Goal: Communication & Community: Share content

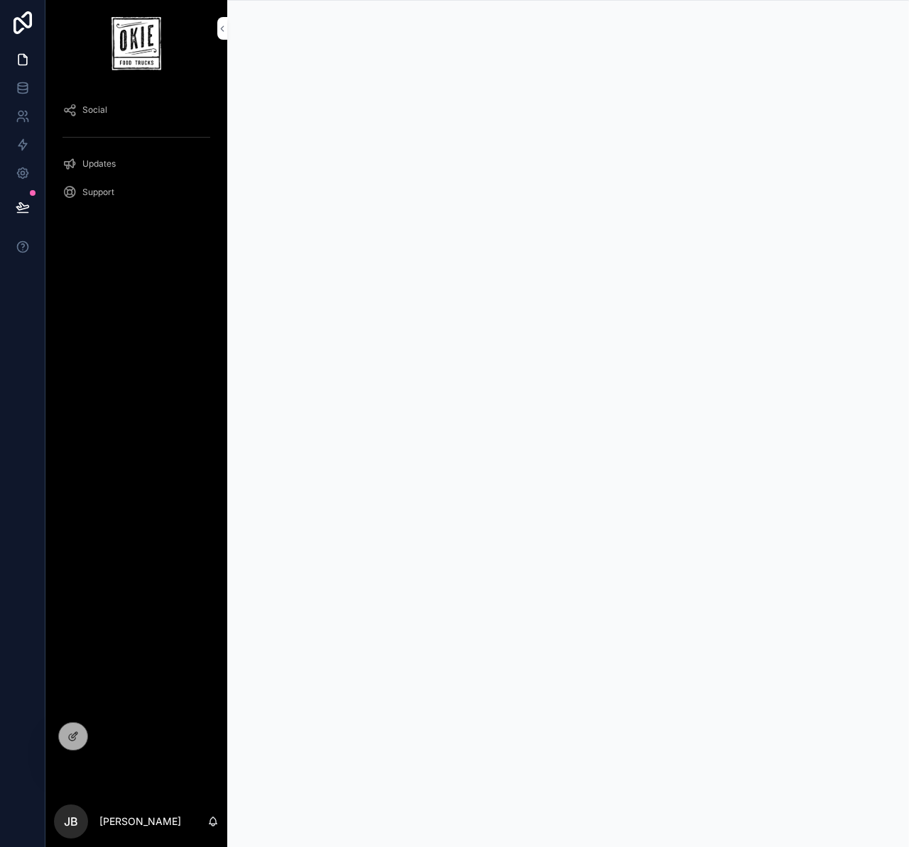
click at [0, 0] on icon at bounding box center [0, 0] width 0 height 0
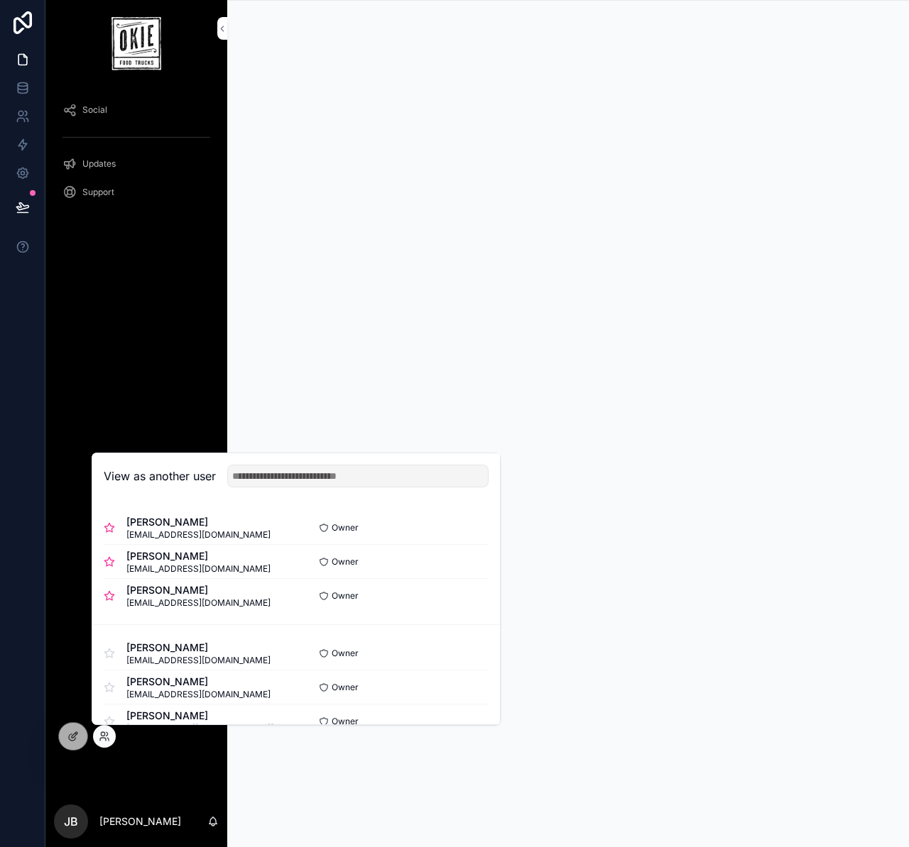
click at [0, 0] on button "Select" at bounding box center [0, 0] width 0 height 0
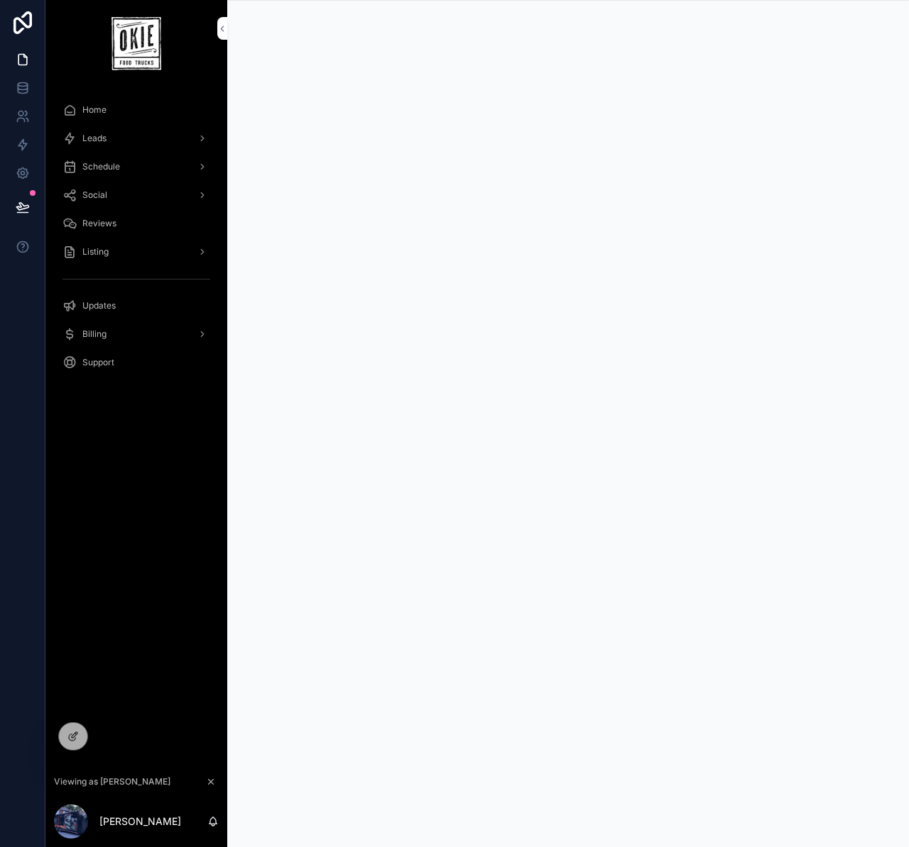
click at [188, 522] on div "Home Leads Schedule Social Reviews Listing Updates Billing Support" at bounding box center [136, 427] width 182 height 681
click at [144, 492] on div "Home Leads Schedule Social Reviews Listing Updates Billing Support" at bounding box center [136, 427] width 182 height 681
click at [146, 499] on div "Home Leads Schedule Social Reviews Listing Updates Billing Support" at bounding box center [136, 427] width 182 height 681
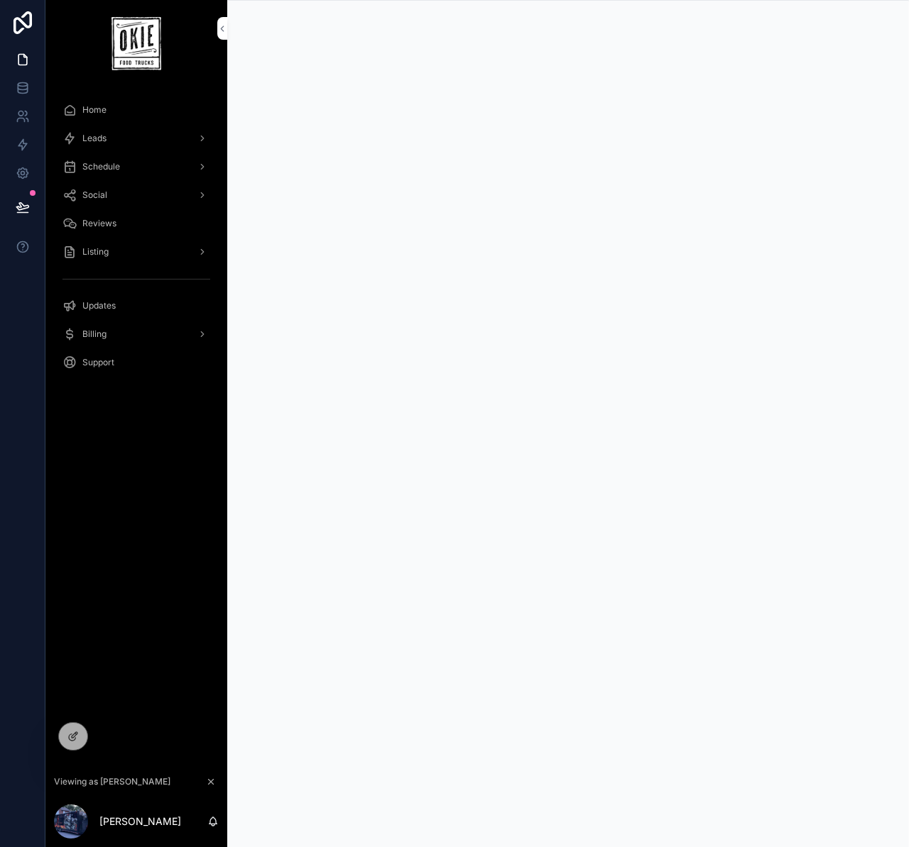
click at [167, 495] on div "Home Leads Schedule Social Reviews Listing Updates Billing Support" at bounding box center [136, 427] width 182 height 681
drag, startPoint x: 75, startPoint y: 569, endPoint x: 146, endPoint y: 511, distance: 91.8
click at [75, 569] on div "Home Leads Schedule Social Reviews Listing Updates Billing Support" at bounding box center [136, 427] width 182 height 681
click at [129, 104] on div "Home" at bounding box center [136, 110] width 148 height 23
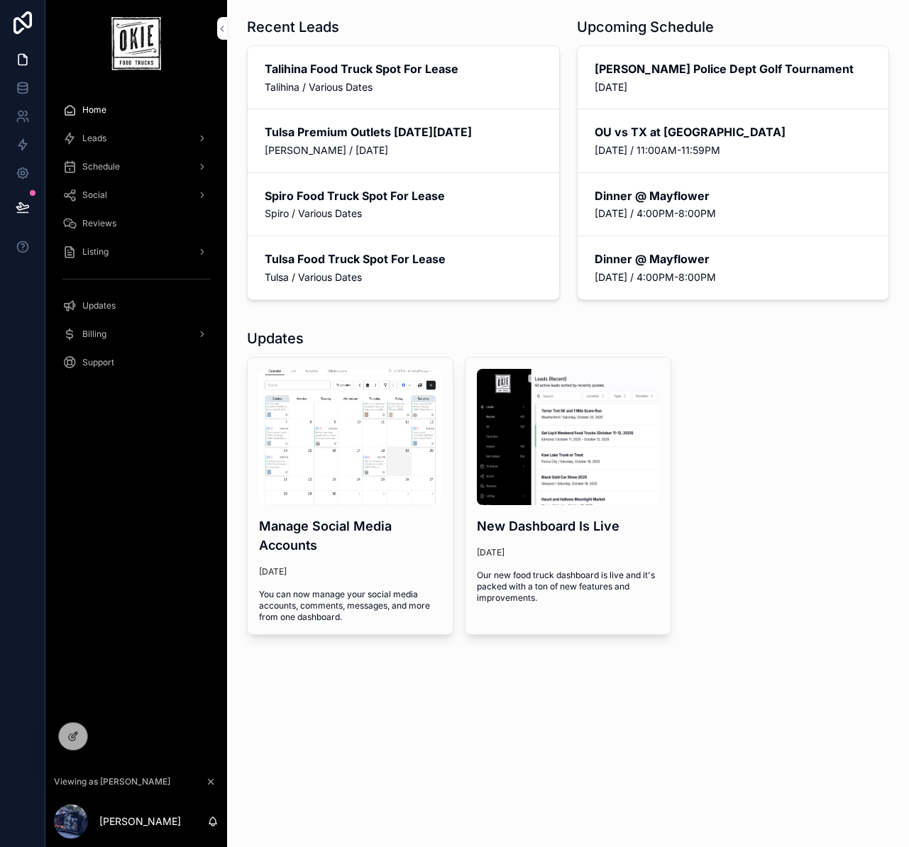
click at [745, 401] on div "Manage Social Media Accounts [DATE] You can now manage your social media accoun…" at bounding box center [568, 496] width 642 height 278
click at [709, 314] on div "Recent Leads Talihina Food Truck Spot For Lease Talihina / Various Dates Tulsa …" at bounding box center [568, 366] width 682 height 732
click at [0, 0] on icon at bounding box center [0, 0] width 0 height 0
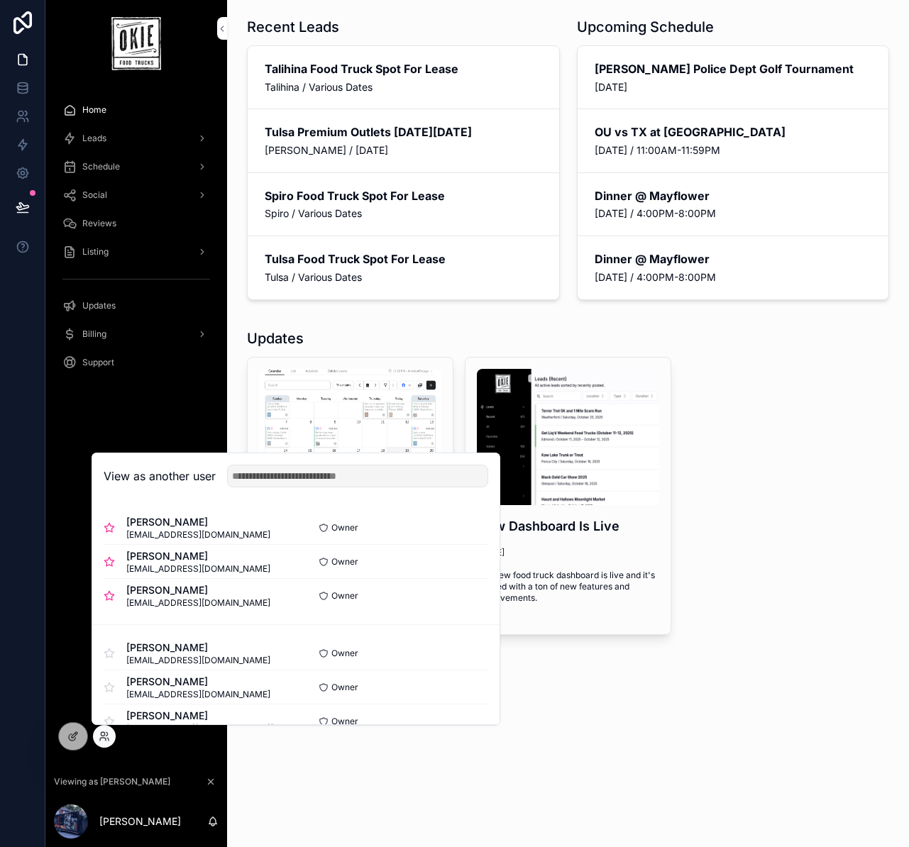
click at [605, 695] on div "Recent Leads Talihina Food Truck Spot For Lease Talihina / Various Dates Tulsa …" at bounding box center [568, 366] width 682 height 732
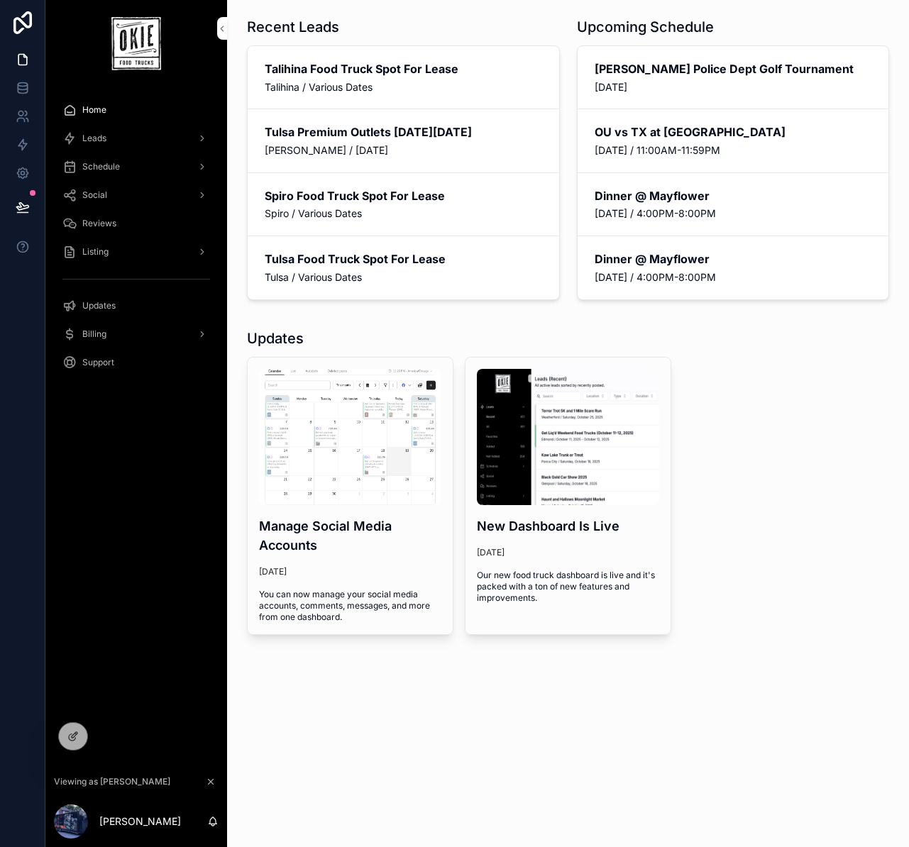
click at [495, 739] on div "Recent Leads Talihina Food Truck Spot For Lease Talihina / Various Dates Tulsa …" at bounding box center [568, 377] width 682 height 755
click at [380, 740] on div "Recent Leads Talihina Food Truck Spot For Lease Talihina / Various Dates Tulsa …" at bounding box center [568, 377] width 682 height 755
click at [87, 137] on span "Leads" at bounding box center [94, 138] width 24 height 11
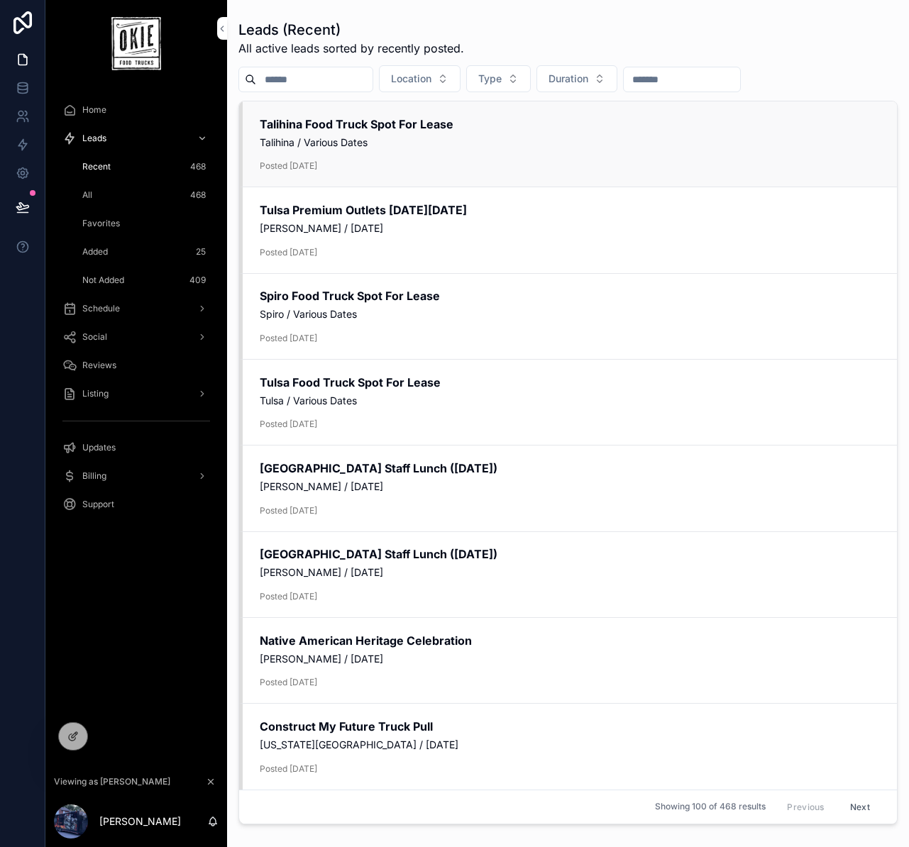
click at [419, 137] on span "Talihina / Various Dates" at bounding box center [570, 143] width 620 height 14
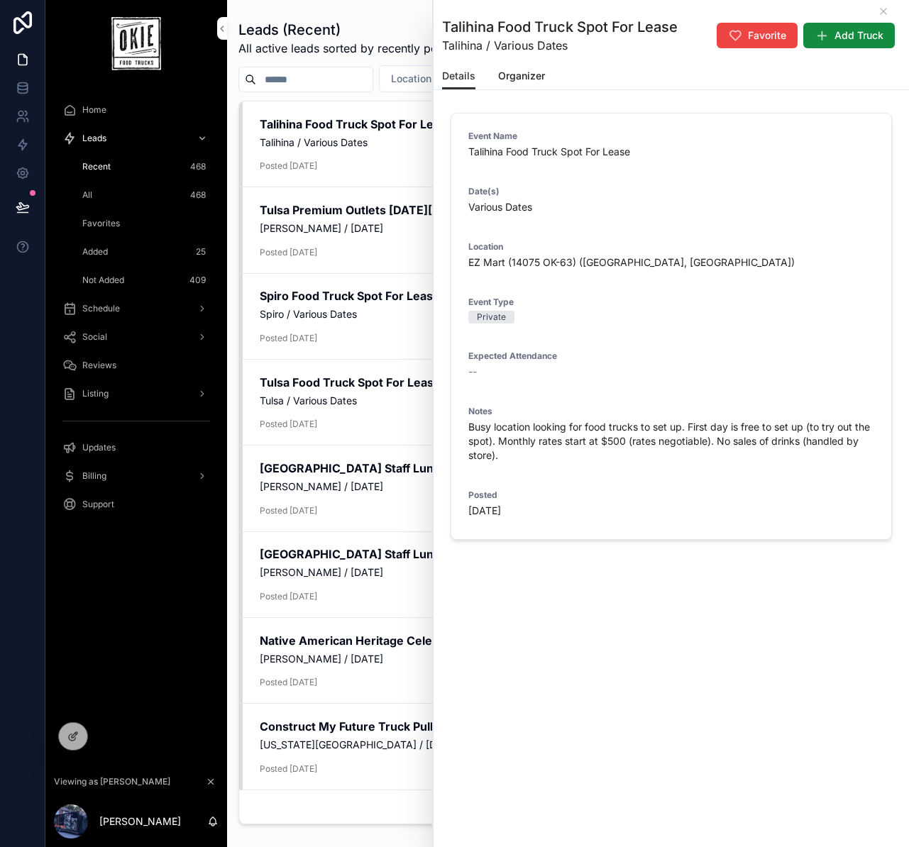
click at [517, 75] on span "Organizer" at bounding box center [521, 76] width 47 height 14
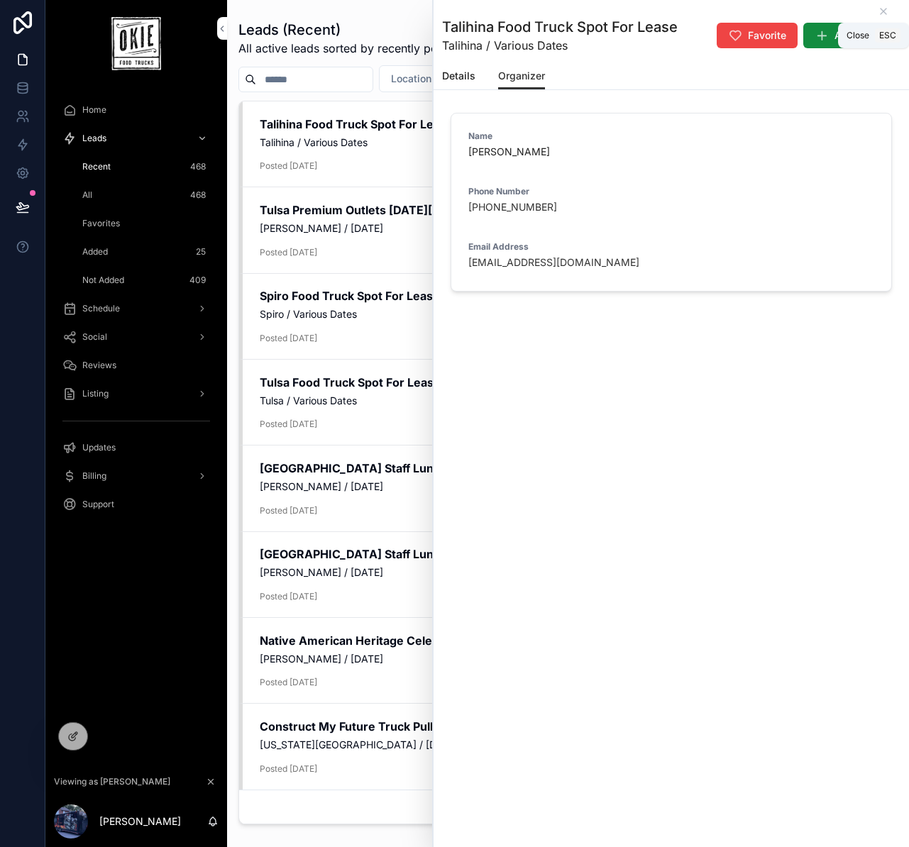
click at [881, 12] on icon "scrollable content" at bounding box center [883, 11] width 11 height 11
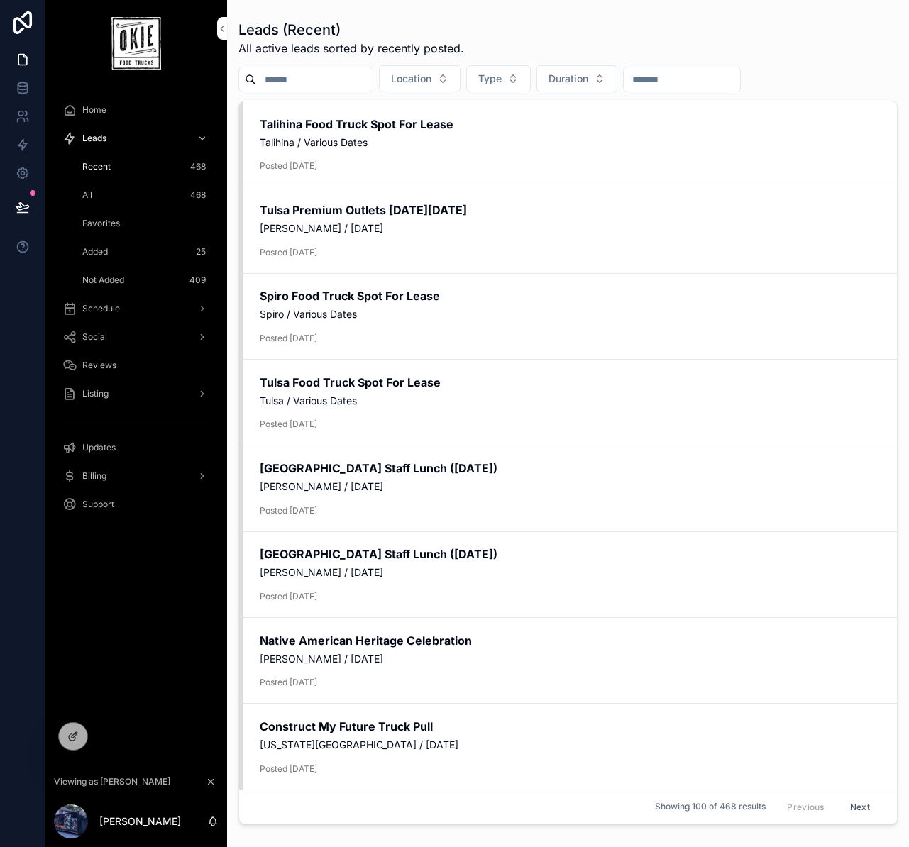
click at [677, 79] on input "scrollable content" at bounding box center [682, 80] width 116 height 20
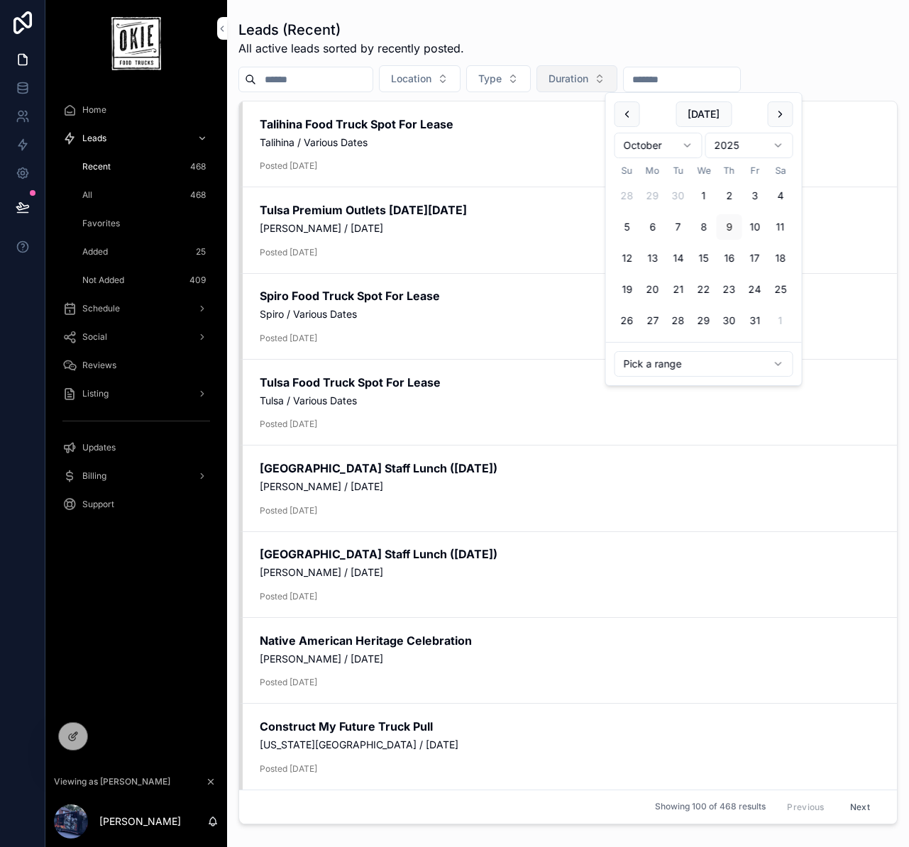
click at [588, 84] on span "Duration" at bounding box center [569, 79] width 40 height 14
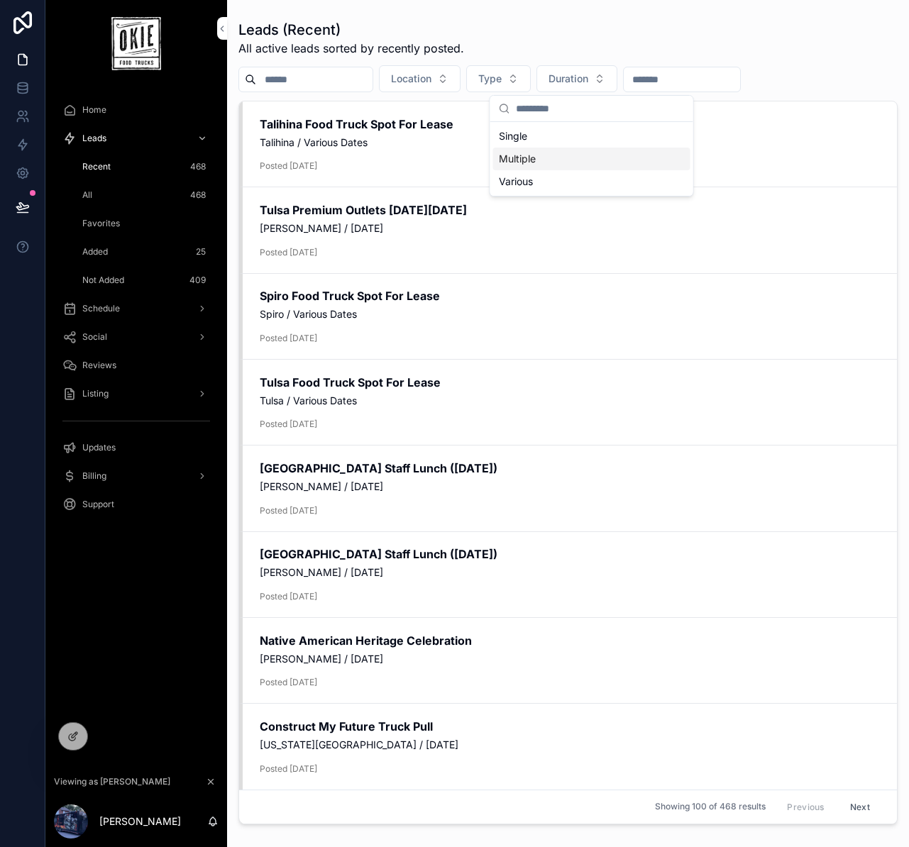
click at [781, 65] on div "Location Type Duration" at bounding box center [567, 78] width 659 height 27
click at [356, 219] on div "Tulsa Premium Outlets [DATE][DATE] [PERSON_NAME] / [DATE] Posted [DATE]" at bounding box center [570, 230] width 620 height 56
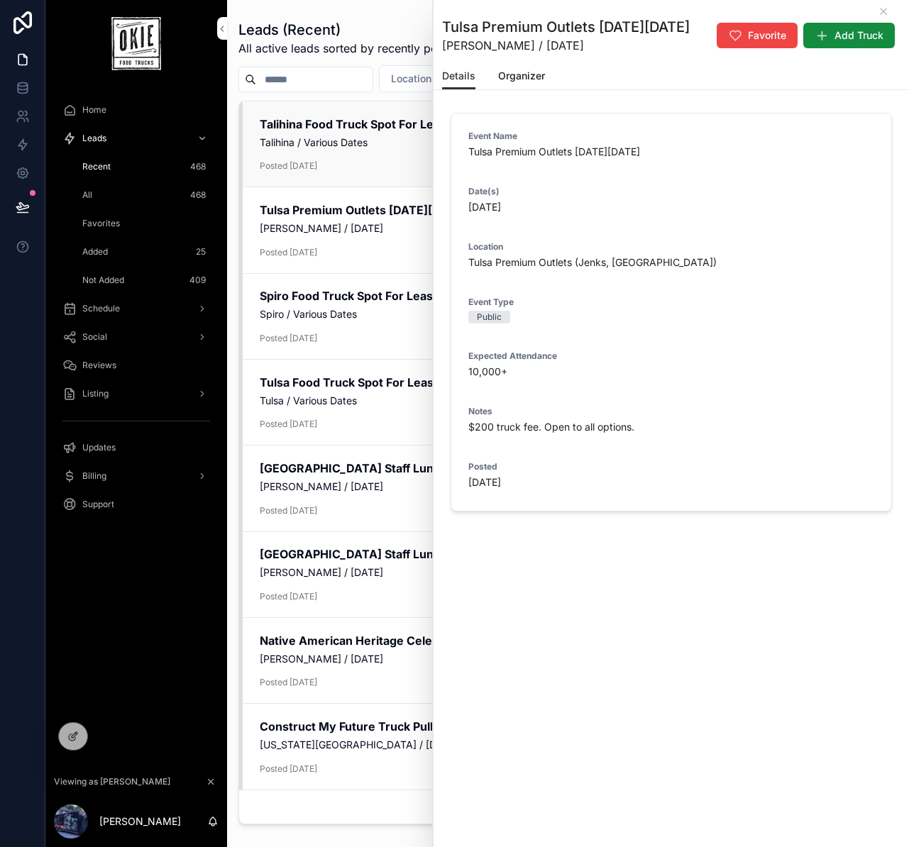
click at [338, 175] on link "Talihina Food Truck Spot For Lease Talihina / Various Dates Posted [DATE] Favor…" at bounding box center [568, 145] width 658 height 86
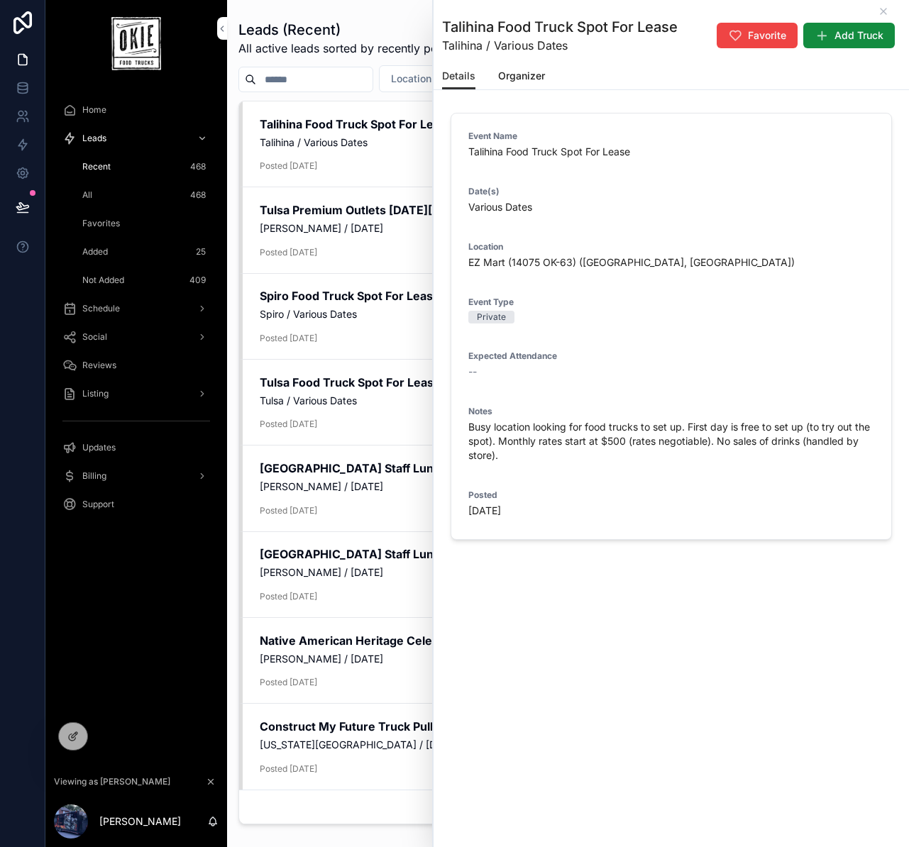
click at [528, 71] on span "Organizer" at bounding box center [521, 76] width 47 height 14
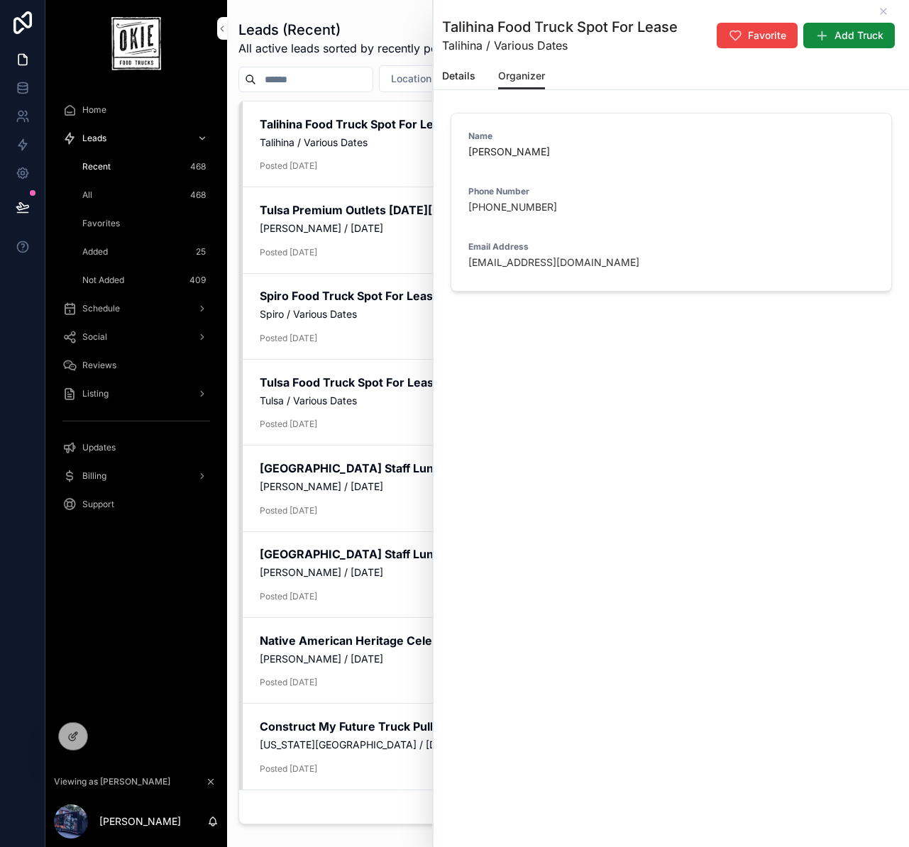
click at [331, 96] on div "Leads (Recent) All active leads sorted by recently posted. Location Type Durati…" at bounding box center [567, 420] width 659 height 819
click at [885, 9] on icon "scrollable content" at bounding box center [883, 11] width 11 height 11
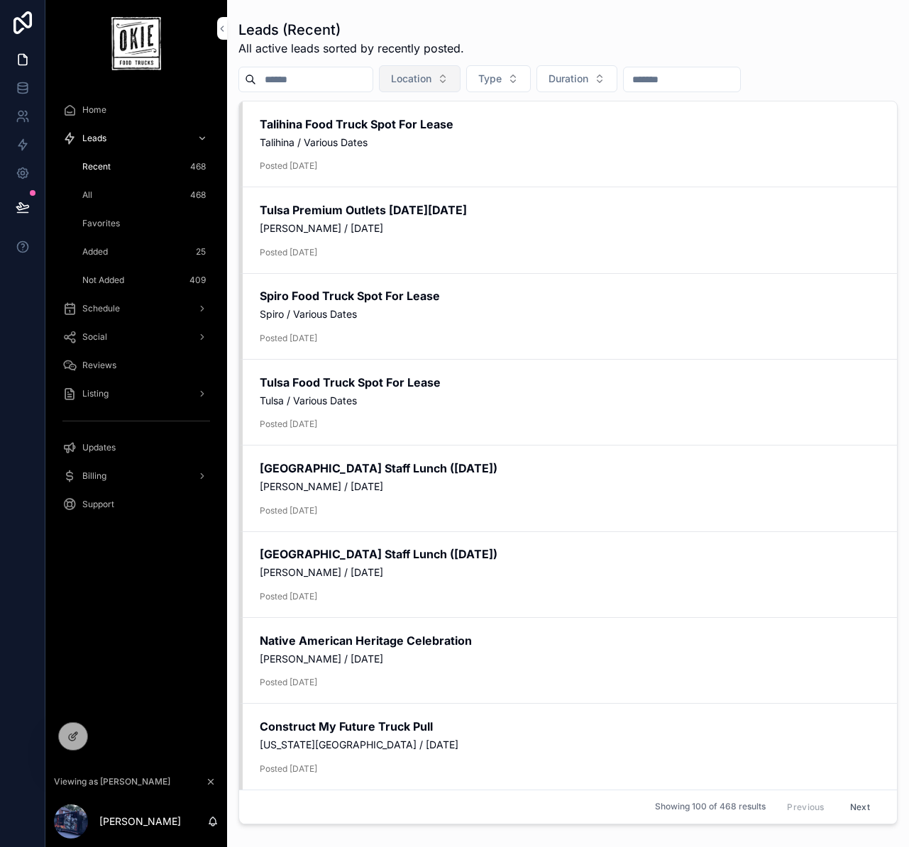
click at [432, 78] on span "Location" at bounding box center [411, 79] width 40 height 14
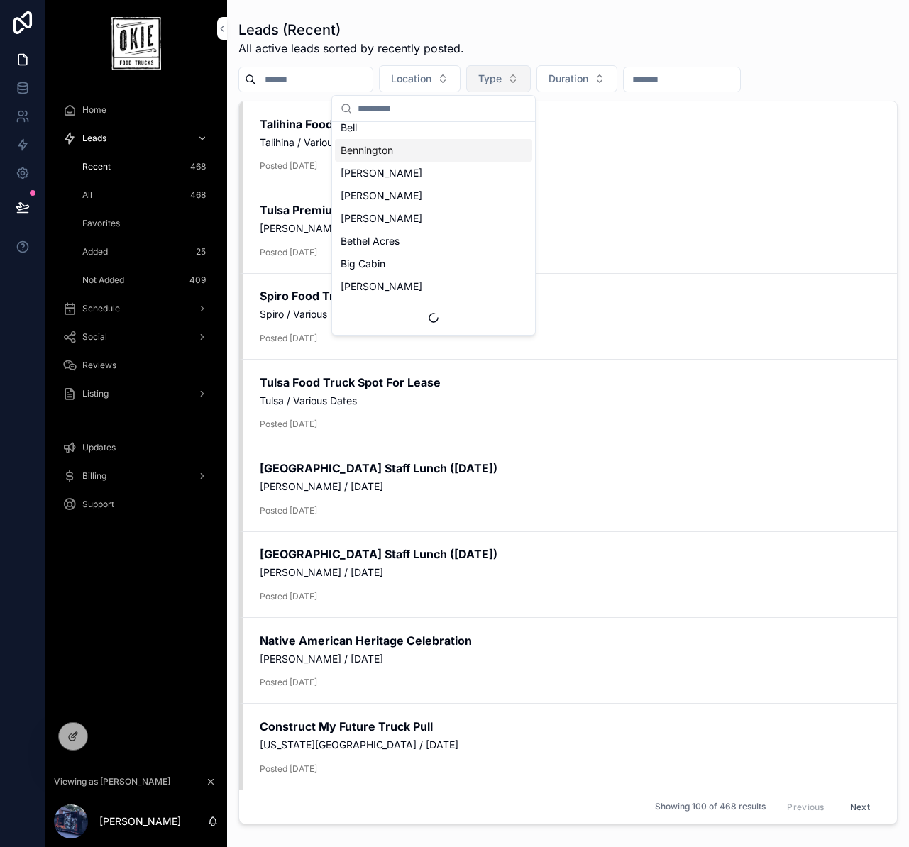
scroll to position [972, 0]
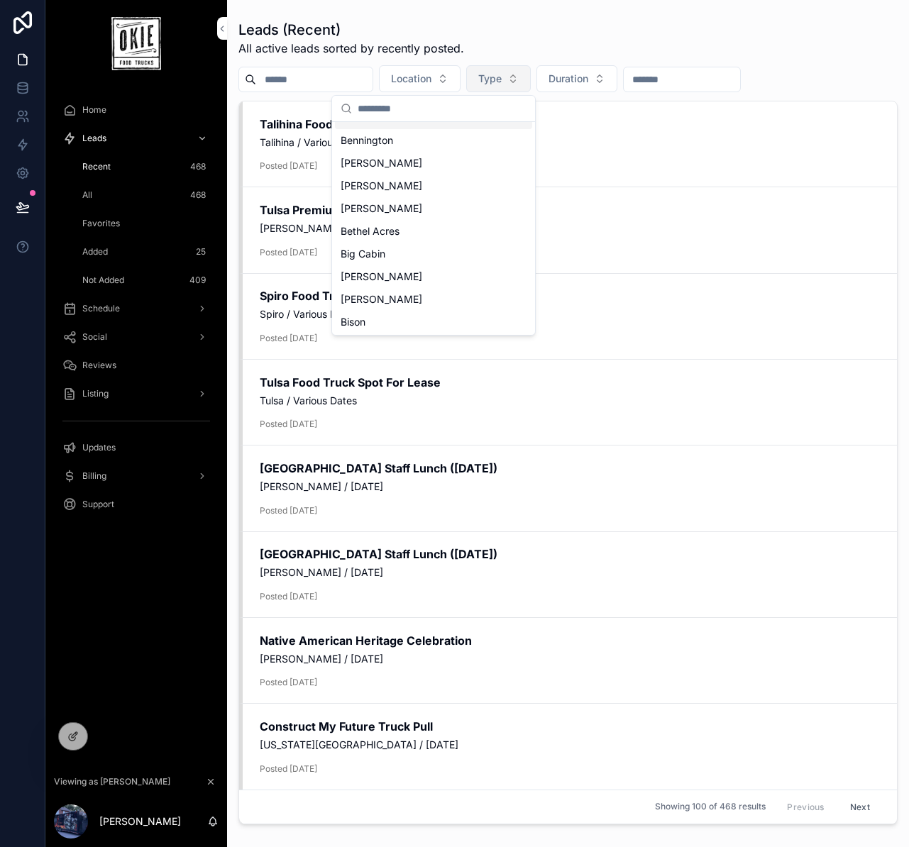
click at [502, 79] on span "Type" at bounding box center [489, 79] width 23 height 14
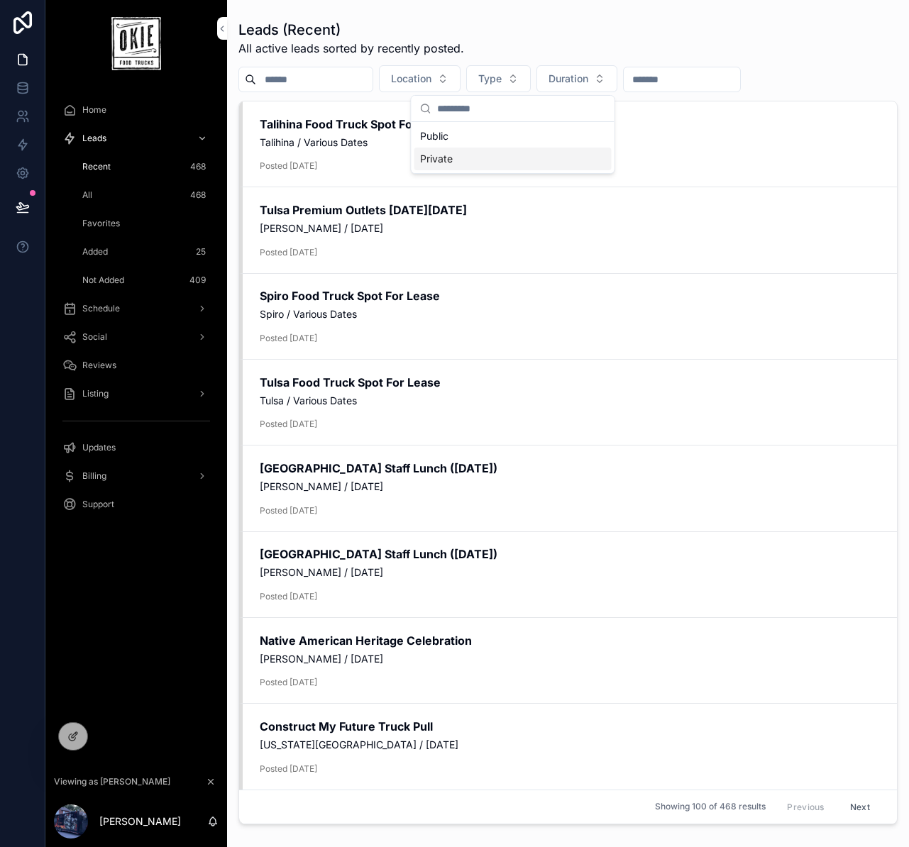
click at [304, 88] on input "scrollable content" at bounding box center [314, 80] width 116 height 20
click at [580, 49] on div "Leads (Recent) All active leads sorted by recently posted." at bounding box center [567, 38] width 659 height 37
click at [98, 196] on div "All 468" at bounding box center [144, 195] width 131 height 23
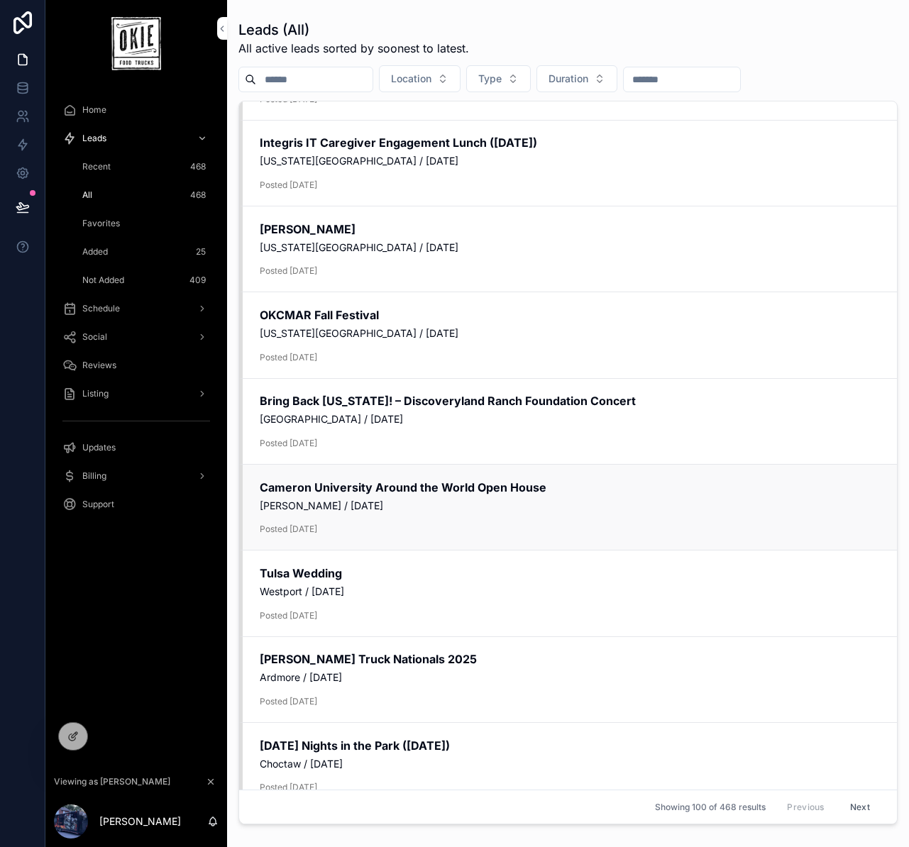
scroll to position [916, 0]
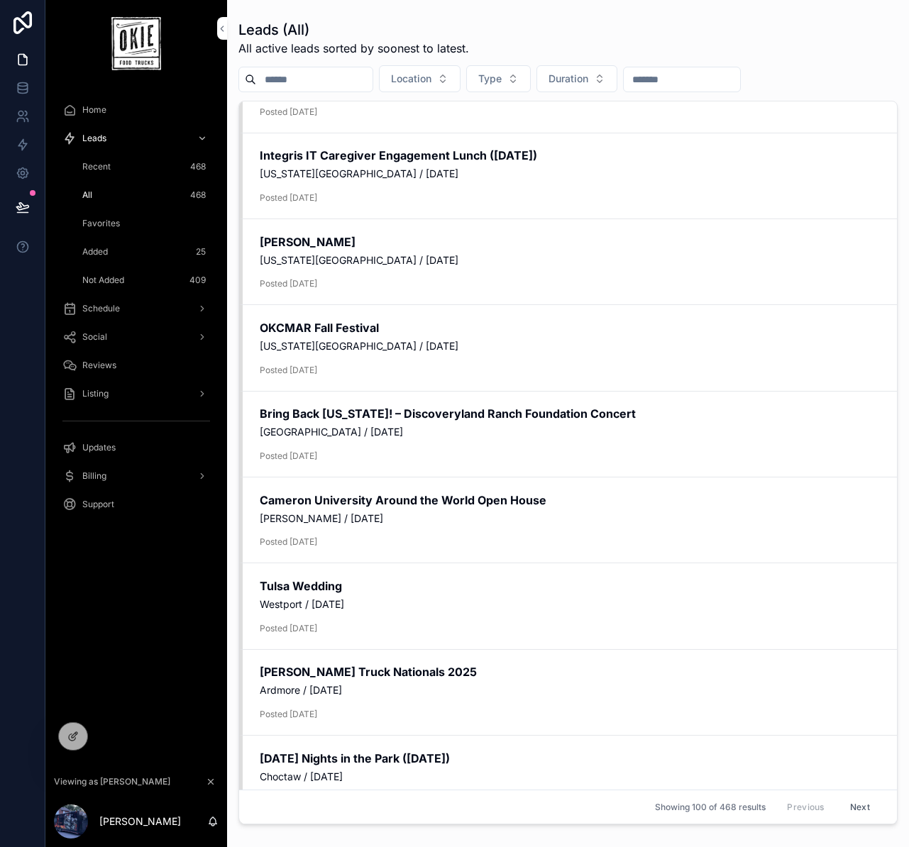
click at [112, 230] on div "Favorites" at bounding box center [144, 223] width 131 height 23
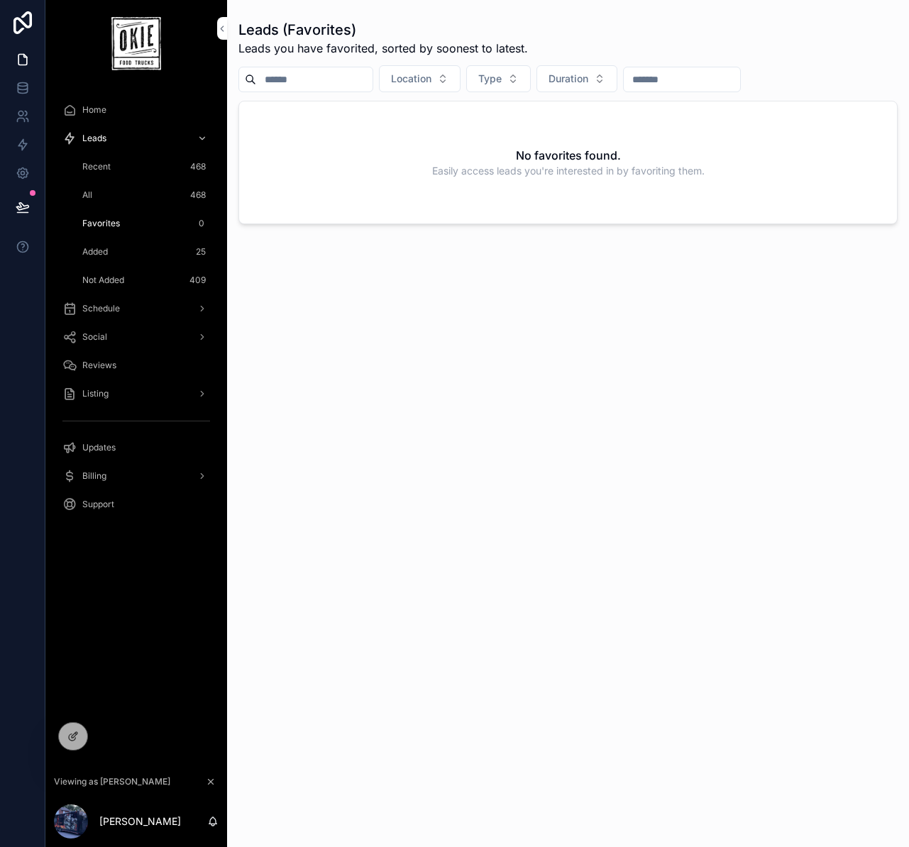
click at [124, 249] on div "Added 25" at bounding box center [144, 252] width 131 height 23
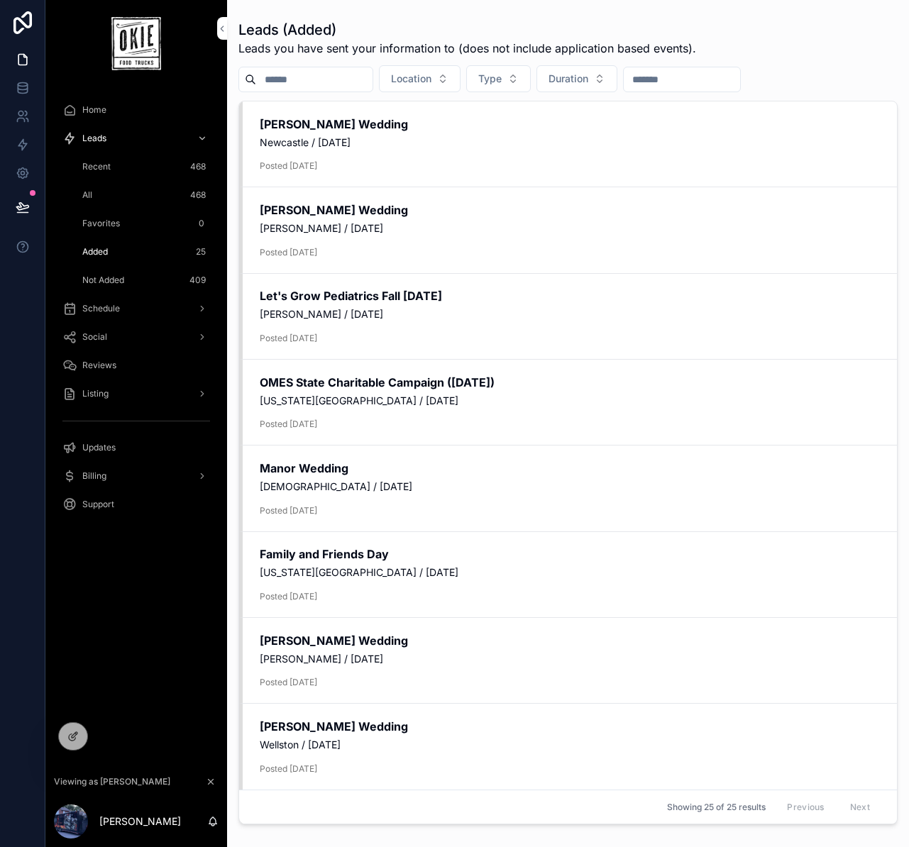
click at [139, 285] on div "Not Added 409" at bounding box center [144, 280] width 131 height 23
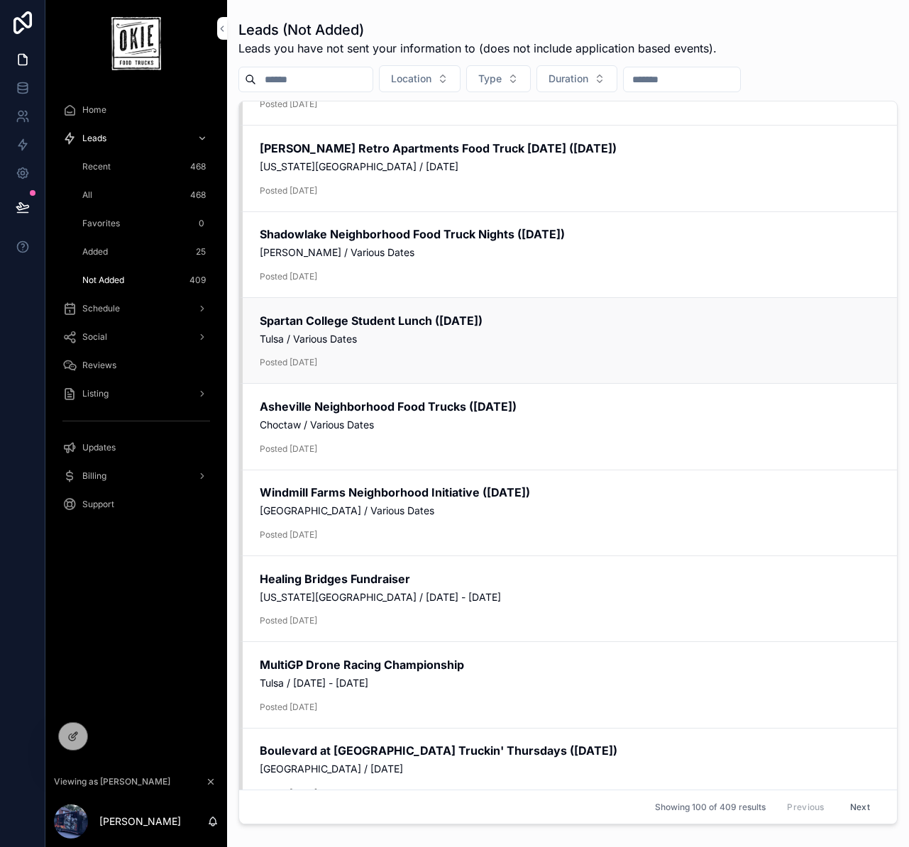
scroll to position [222, 0]
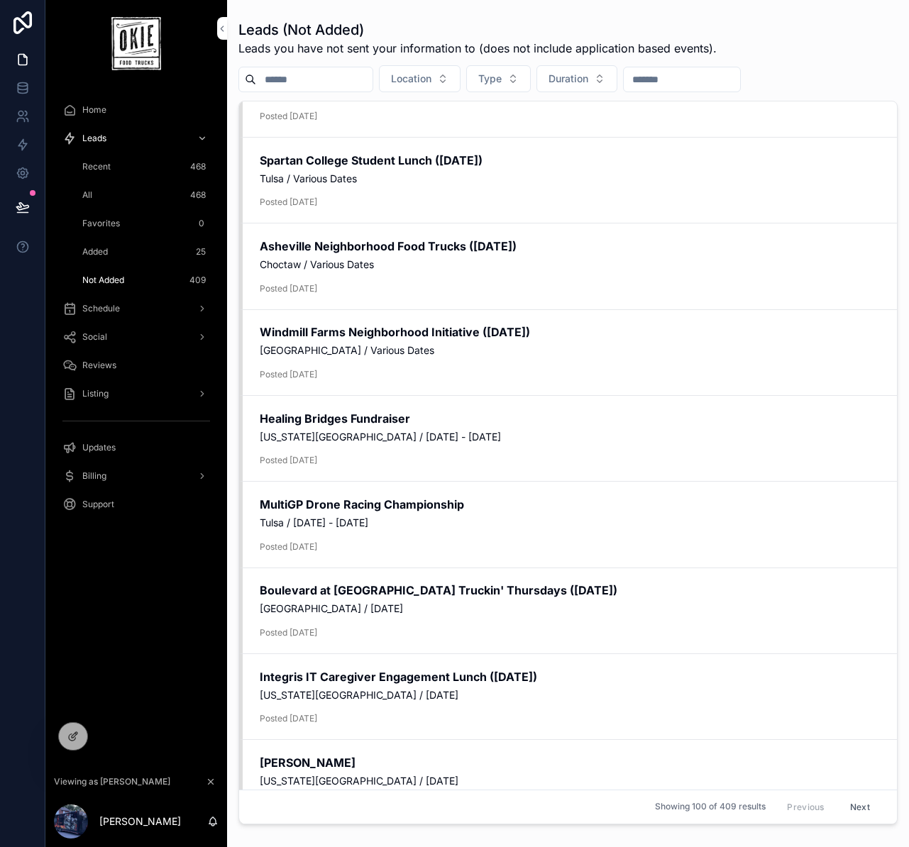
click at [81, 309] on div "Schedule" at bounding box center [136, 308] width 148 height 23
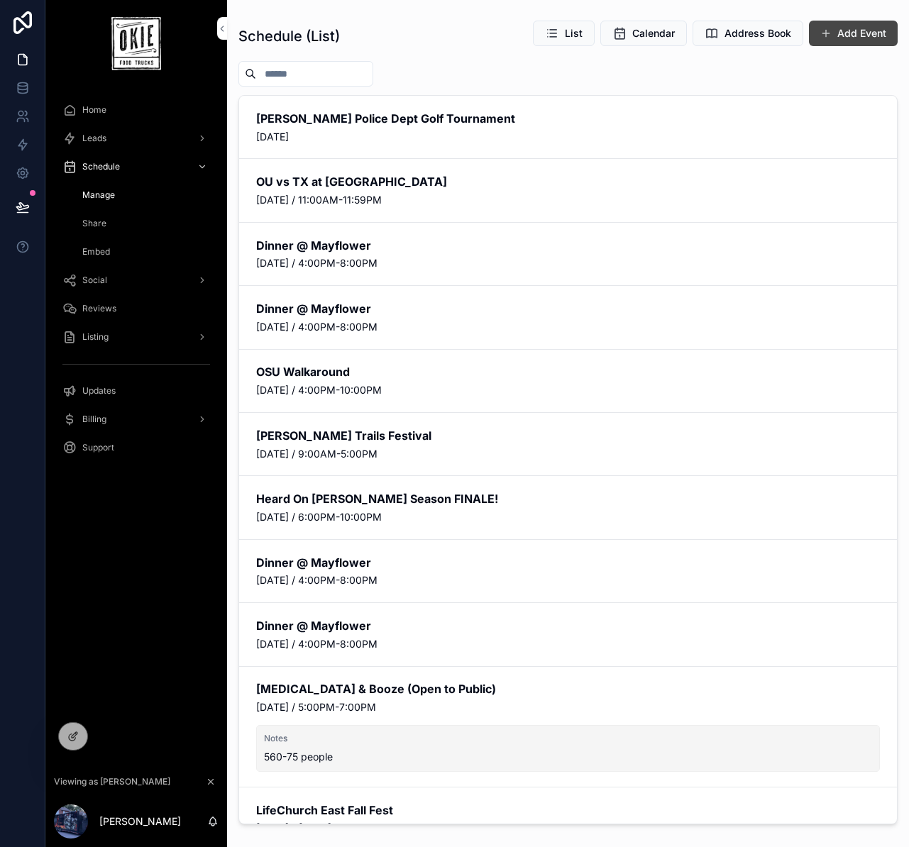
click at [830, 38] on span "scrollable content" at bounding box center [826, 33] width 11 height 11
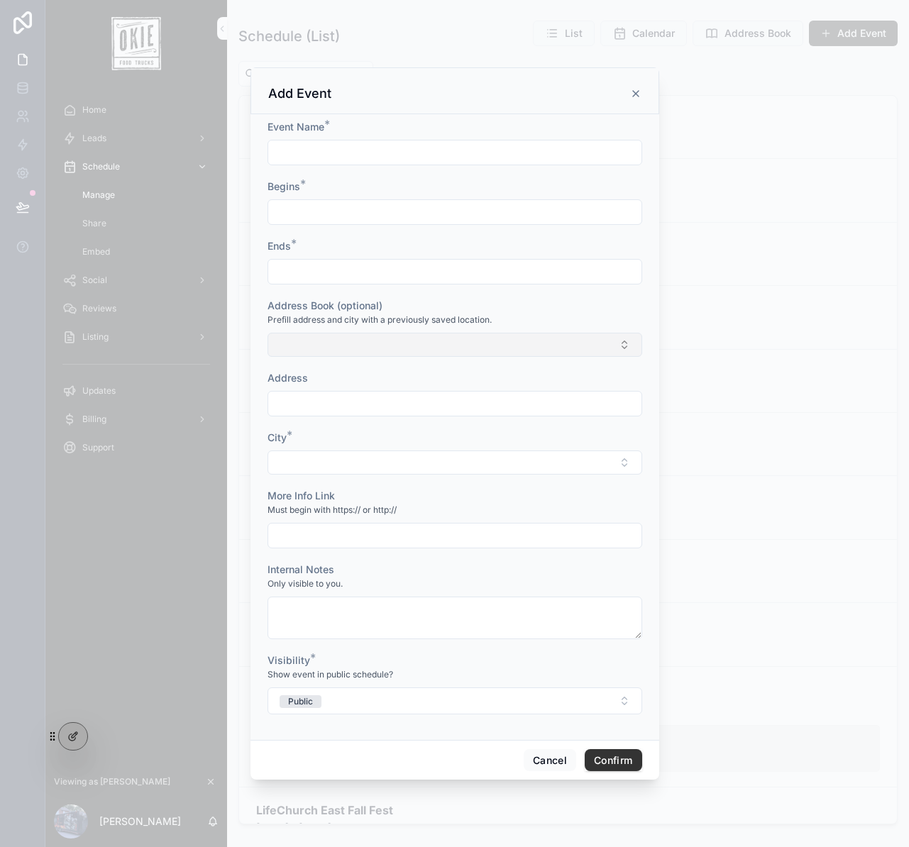
click at [348, 339] on button "Select Button" at bounding box center [455, 345] width 375 height 24
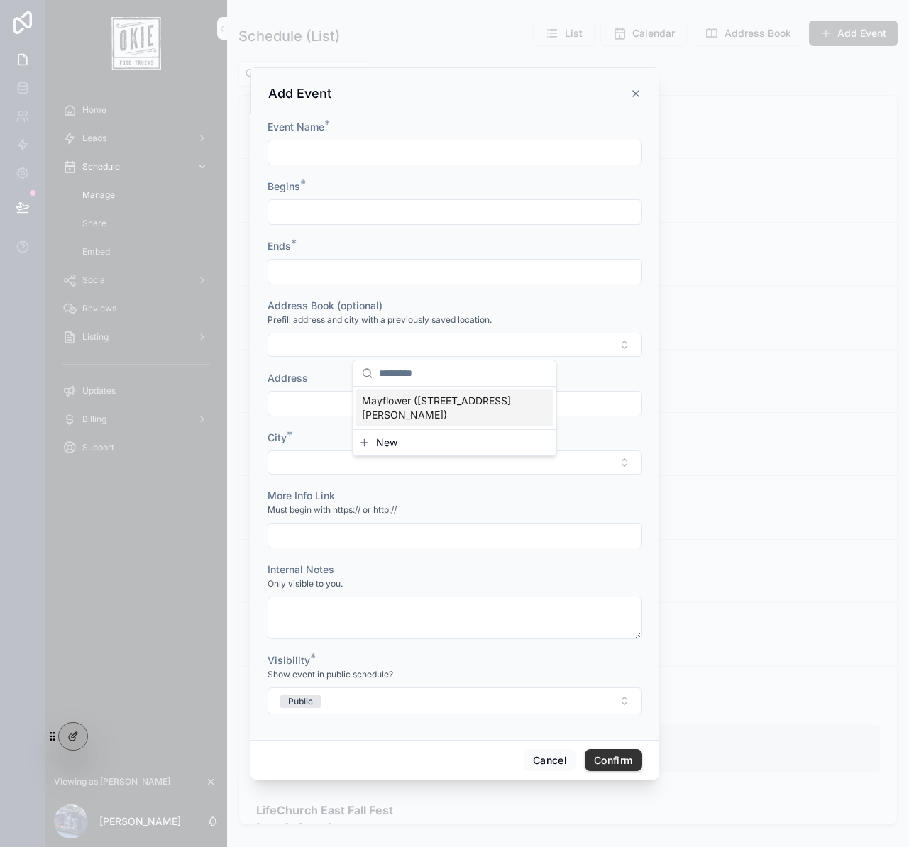
click at [416, 395] on span "Mayflower ([STREET_ADDRESS][PERSON_NAME])" at bounding box center [446, 408] width 169 height 28
type input "**********"
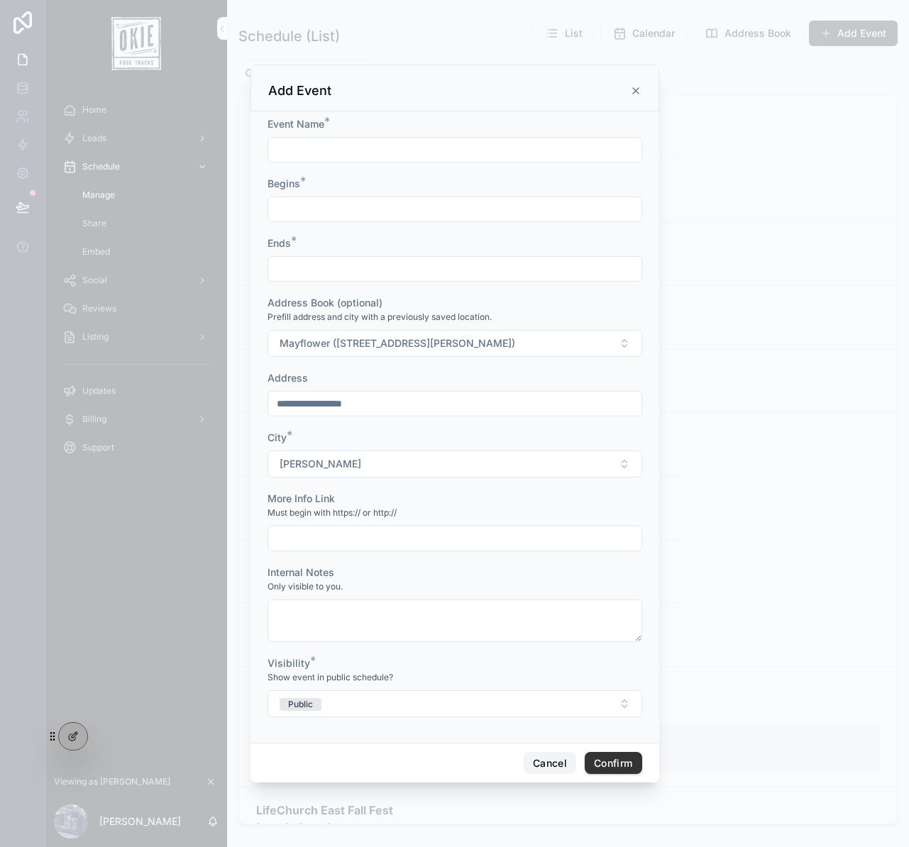
click at [537, 762] on button "Cancel" at bounding box center [550, 763] width 53 height 23
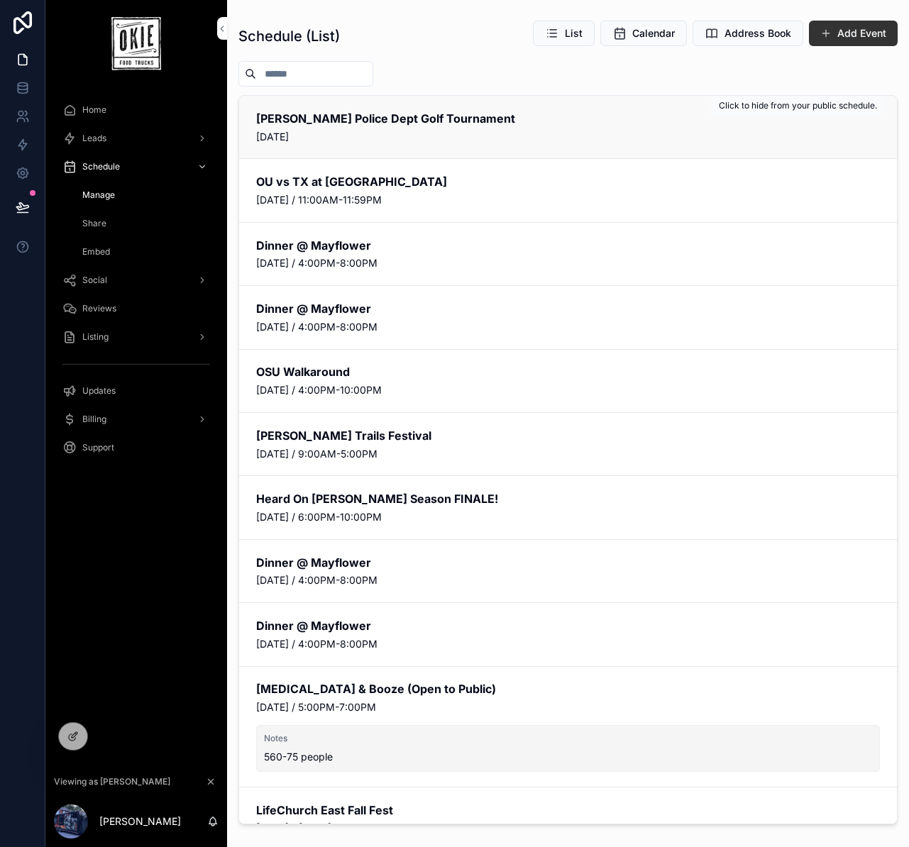
click at [0, 0] on button "Public" at bounding box center [0, 0] width 0 height 0
click at [0, 0] on button "Private" at bounding box center [0, 0] width 0 height 0
click at [0, 0] on span "Duplicate" at bounding box center [0, 0] width 0 height 0
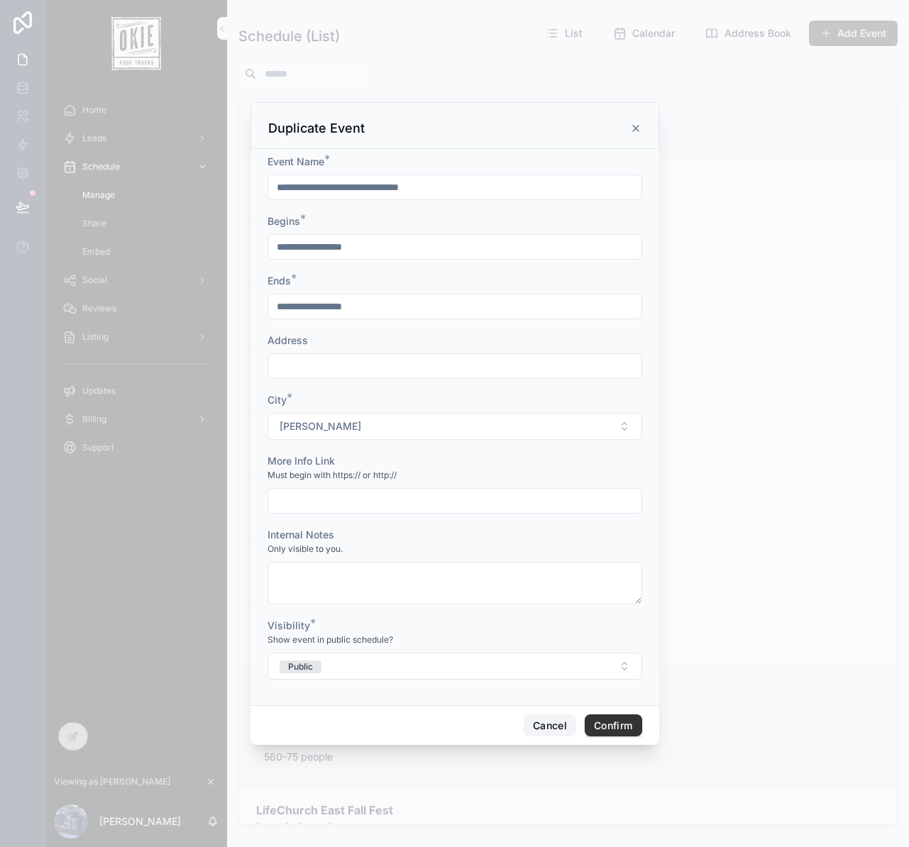
click at [532, 722] on button "Cancel" at bounding box center [550, 726] width 53 height 23
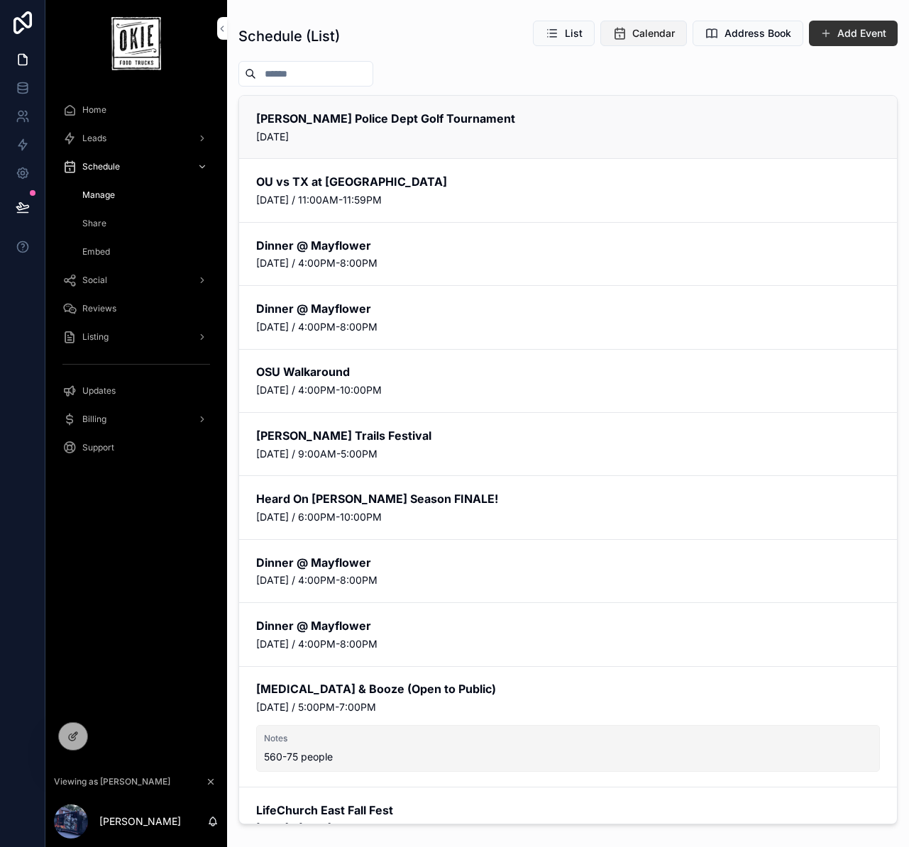
click at [658, 30] on span "Calendar" at bounding box center [653, 33] width 43 height 14
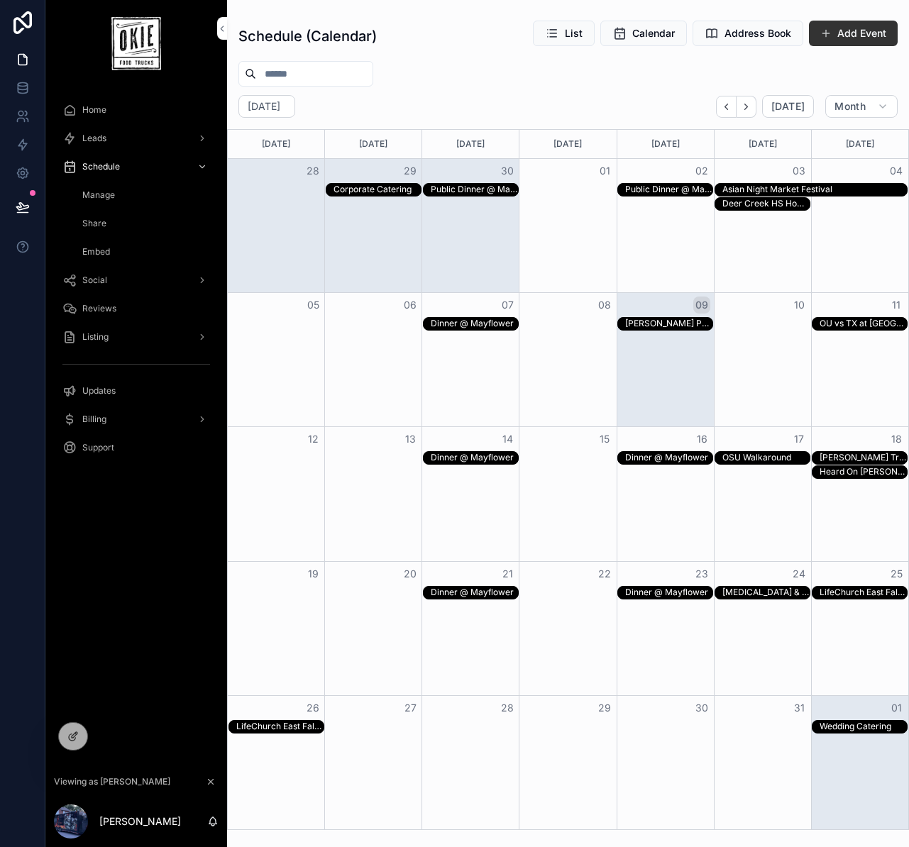
click at [570, 329] on div "Month View" at bounding box center [568, 324] width 97 height 14
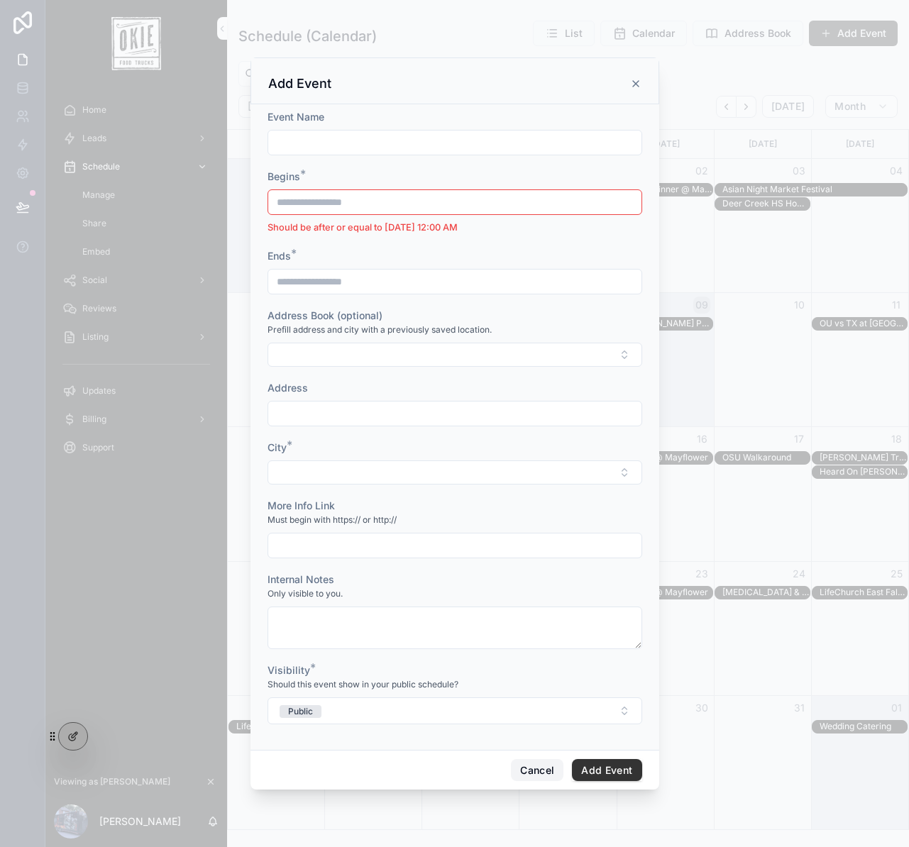
click at [534, 764] on button "Cancel" at bounding box center [537, 770] width 53 height 23
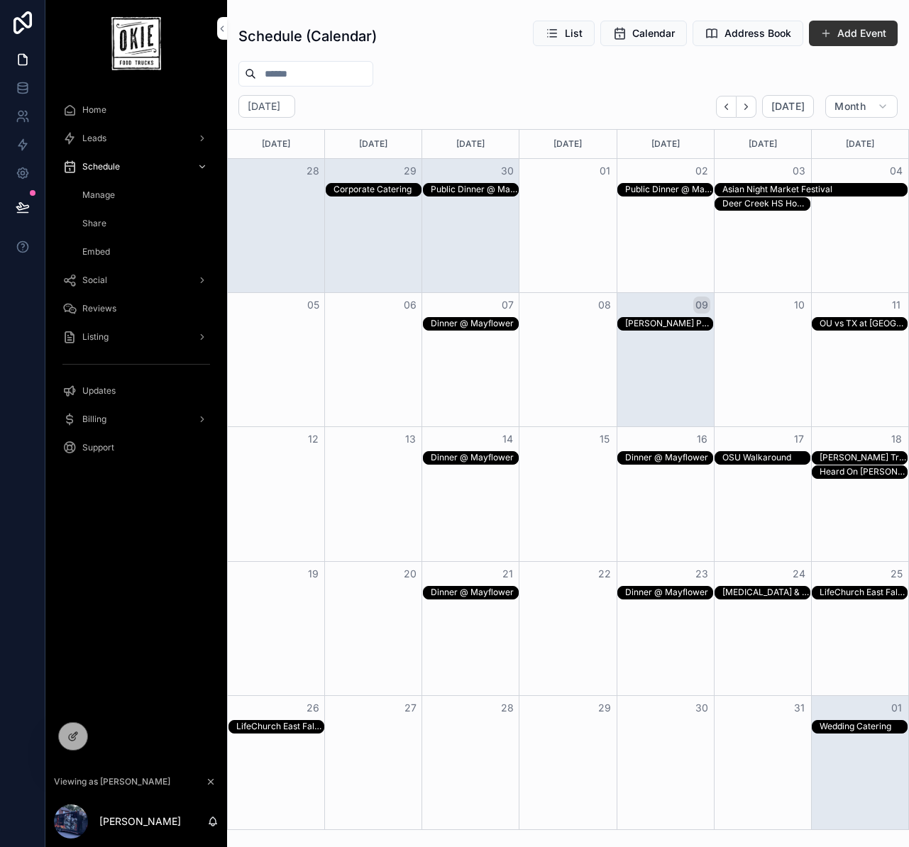
click at [457, 100] on div "[DATE] [DATE] Month" at bounding box center [568, 106] width 682 height 23
click at [102, 221] on span "Share" at bounding box center [94, 223] width 24 height 11
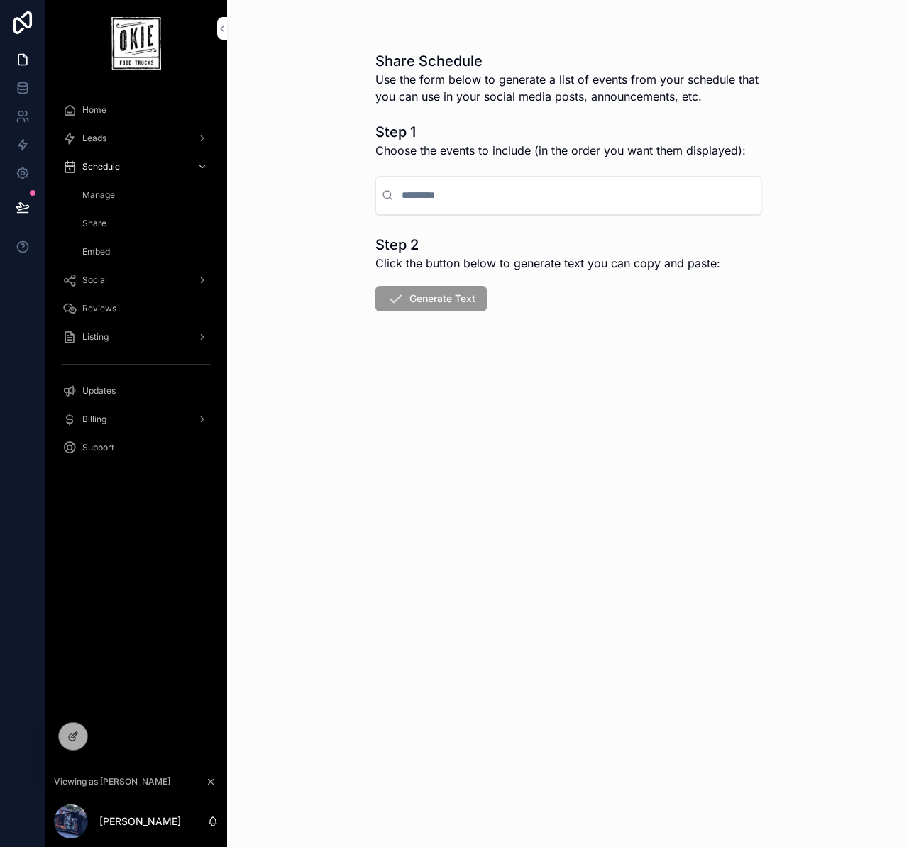
click at [592, 525] on div "Share Schedule Use the form below to generate a list of events from your schedu…" at bounding box center [568, 423] width 682 height 847
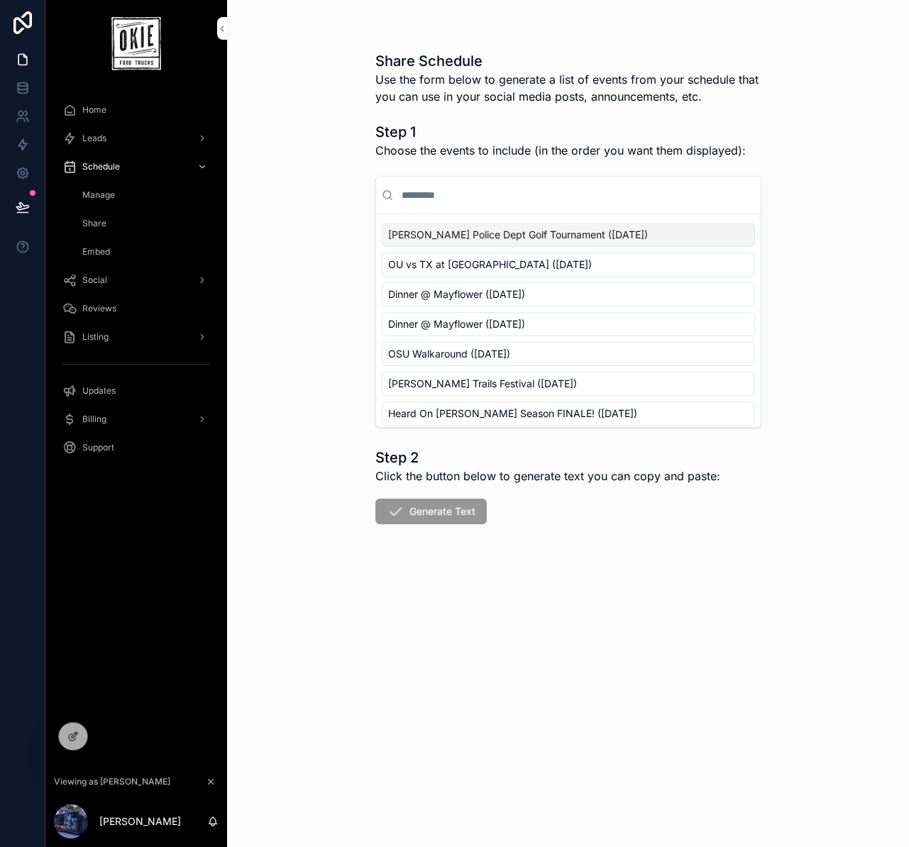
click at [435, 191] on input "scrollable content" at bounding box center [577, 195] width 356 height 26
click at [528, 232] on span "[PERSON_NAME] Police Dept Golf Tournament ([DATE])" at bounding box center [518, 235] width 260 height 14
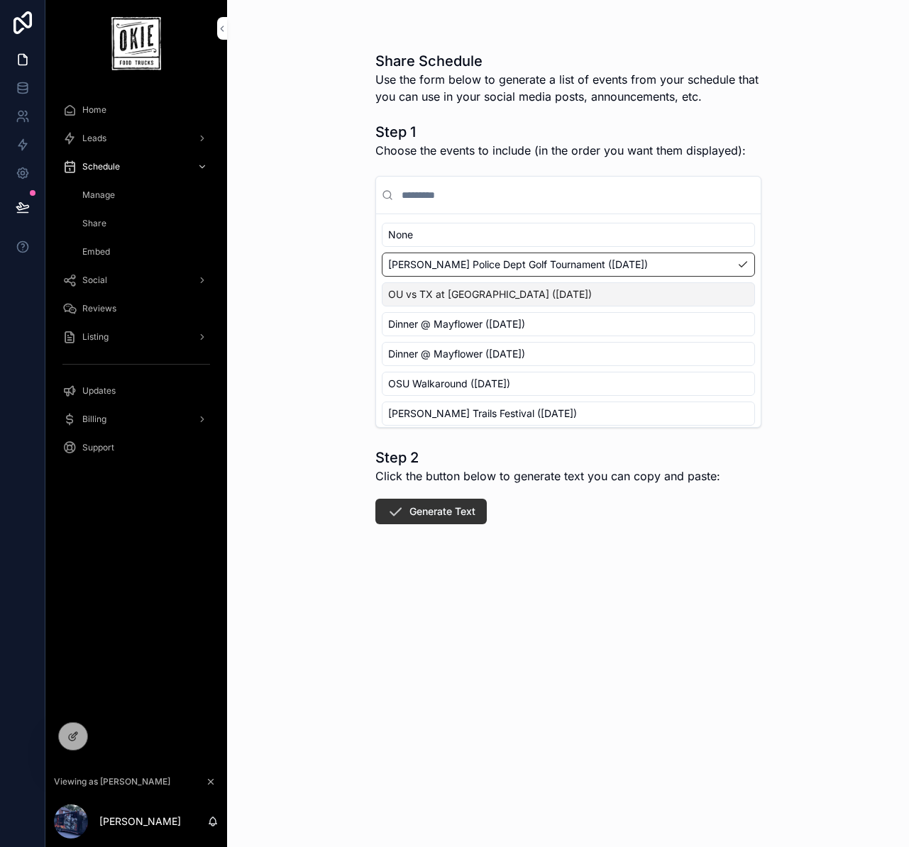
click at [466, 287] on div "OU vs TX at [GEOGRAPHIC_DATA] ([DATE])" at bounding box center [568, 294] width 373 height 24
click at [540, 313] on div "Dinner @ Mayflower ([DATE])" at bounding box center [568, 324] width 373 height 24
click at [510, 385] on span "OSU Walkaround ([DATE])" at bounding box center [449, 384] width 122 height 14
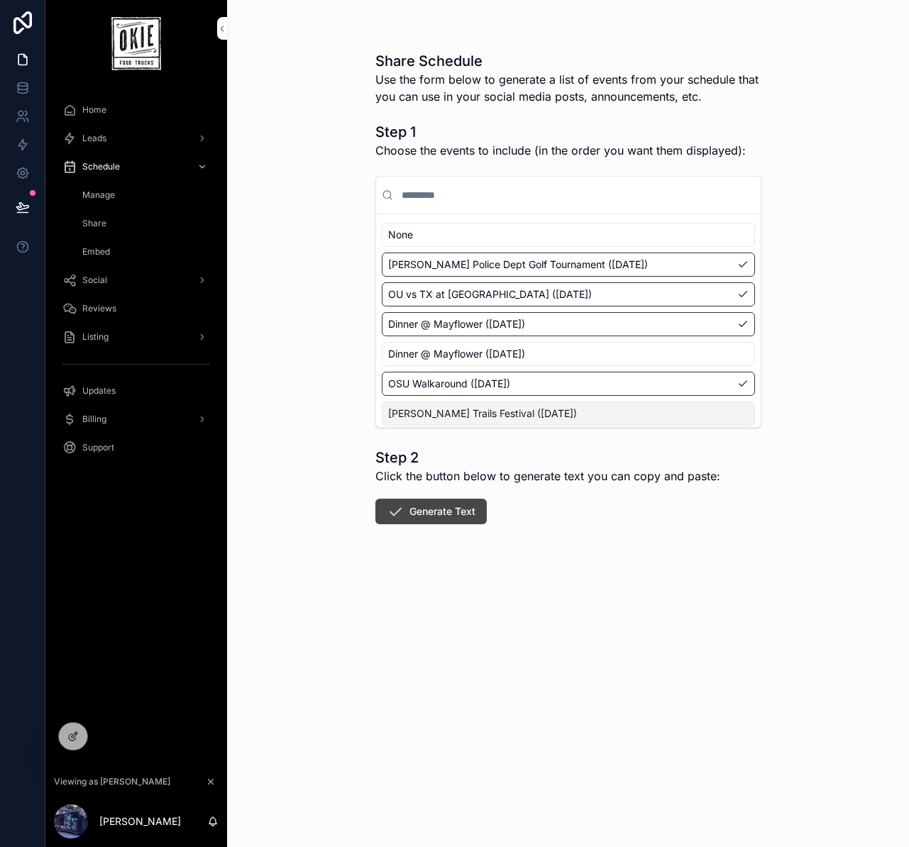
click at [444, 513] on button "Generate Text" at bounding box center [430, 512] width 111 height 26
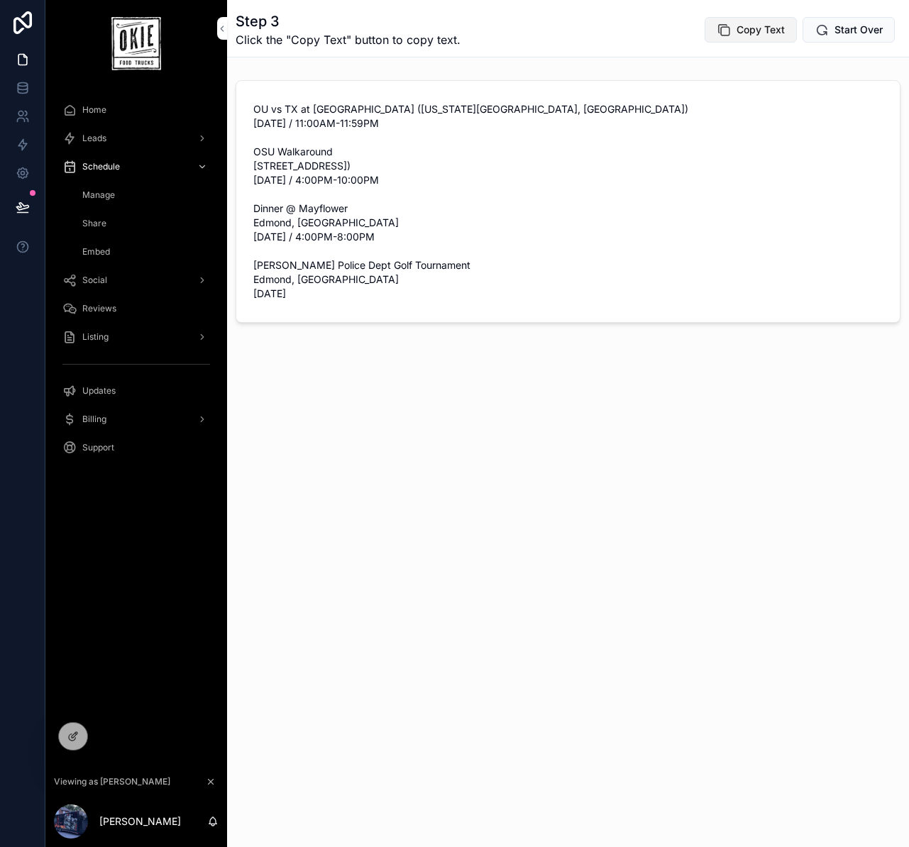
click at [747, 33] on span "Copy Text" at bounding box center [761, 30] width 48 height 14
click at [566, 517] on div "Step 3 Click the "Copy Text" button to copy text. Copy Text Start Over OU vs TX…" at bounding box center [568, 423] width 682 height 847
click at [594, 529] on div "Step 3 Click the "Copy Text" button to copy text. Copy Text Start Over OU vs TX…" at bounding box center [568, 423] width 682 height 847
click at [764, 33] on span "Copy Text" at bounding box center [761, 30] width 48 height 14
click at [740, 419] on div "Step 3 Click the "Copy Text" button to copy text. Copy Text Start Over OU vs TX…" at bounding box center [568, 209] width 682 height 419
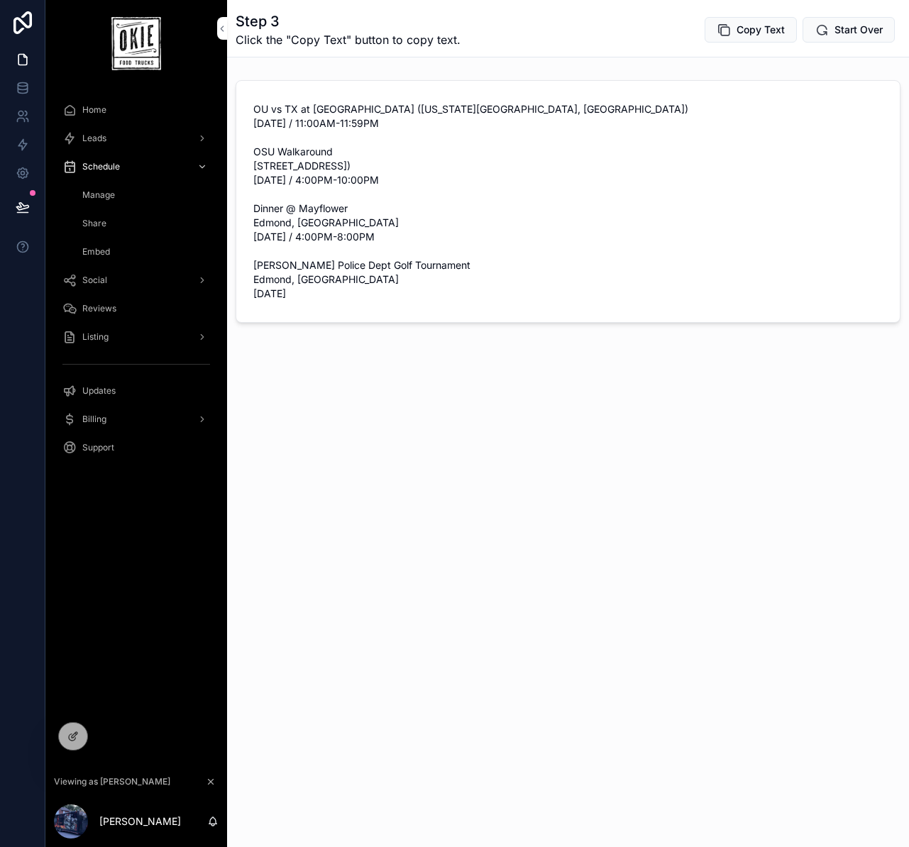
click at [715, 479] on div "Step 3 Click the "Copy Text" button to copy text. Copy Text Start Over OU vs TX…" at bounding box center [568, 423] width 682 height 847
click at [104, 255] on span "Embed" at bounding box center [96, 251] width 28 height 11
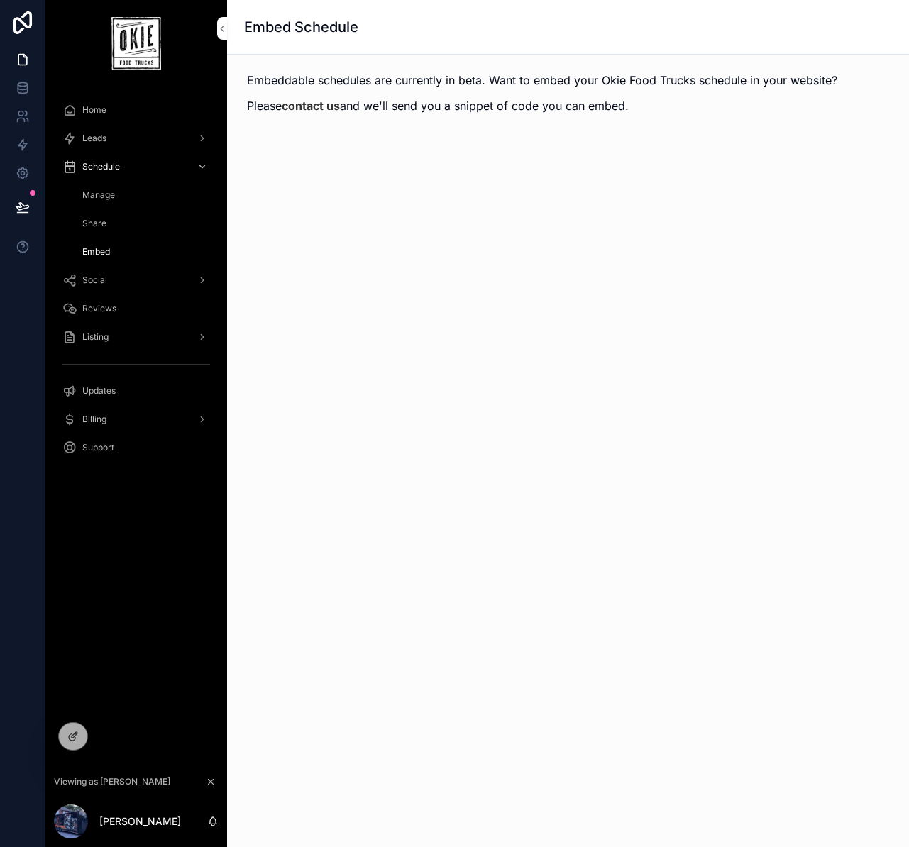
click at [584, 423] on div "Embed Schedule Embeddable schedules are currently in beta. Want to embed your O…" at bounding box center [568, 423] width 682 height 847
click at [499, 471] on div "Embed Schedule Embeddable schedules are currently in beta. Want to embed your O…" at bounding box center [568, 423] width 682 height 847
click at [505, 296] on div "Embed Schedule Embeddable schedules are currently in beta. Want to embed your O…" at bounding box center [568, 423] width 682 height 847
click at [480, 561] on div "Embed Schedule Embeddable schedules are currently in beta. Want to embed your O…" at bounding box center [568, 423] width 682 height 847
click at [97, 109] on span "Home" at bounding box center [94, 109] width 24 height 11
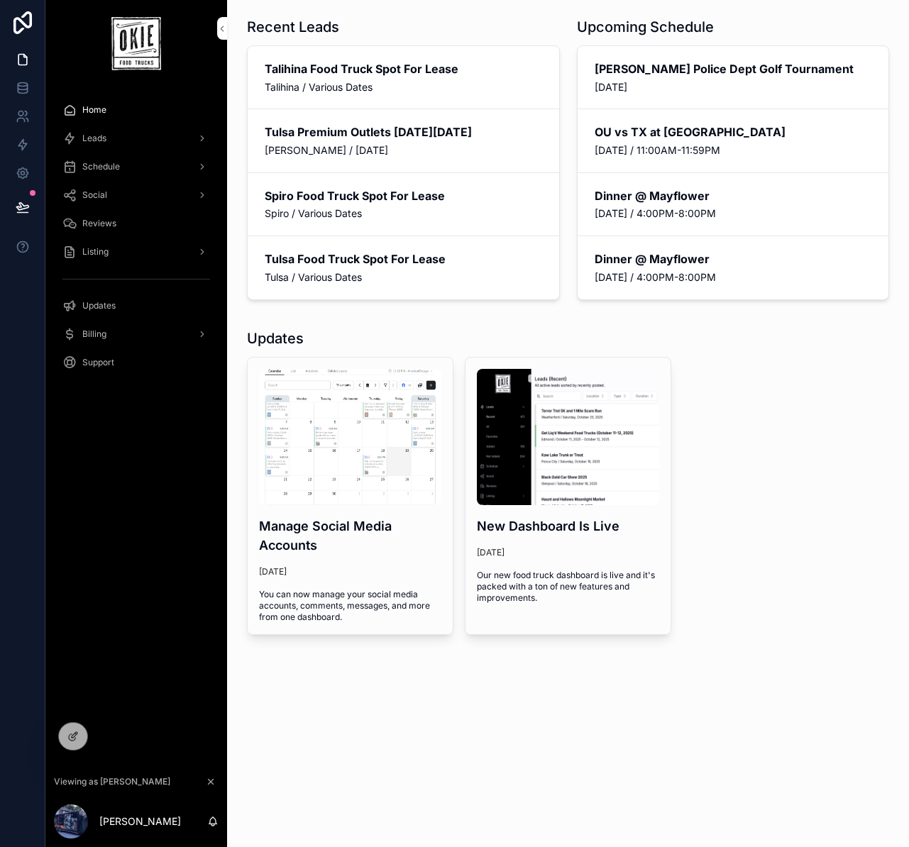
click at [97, 191] on span "Social" at bounding box center [94, 195] width 25 height 11
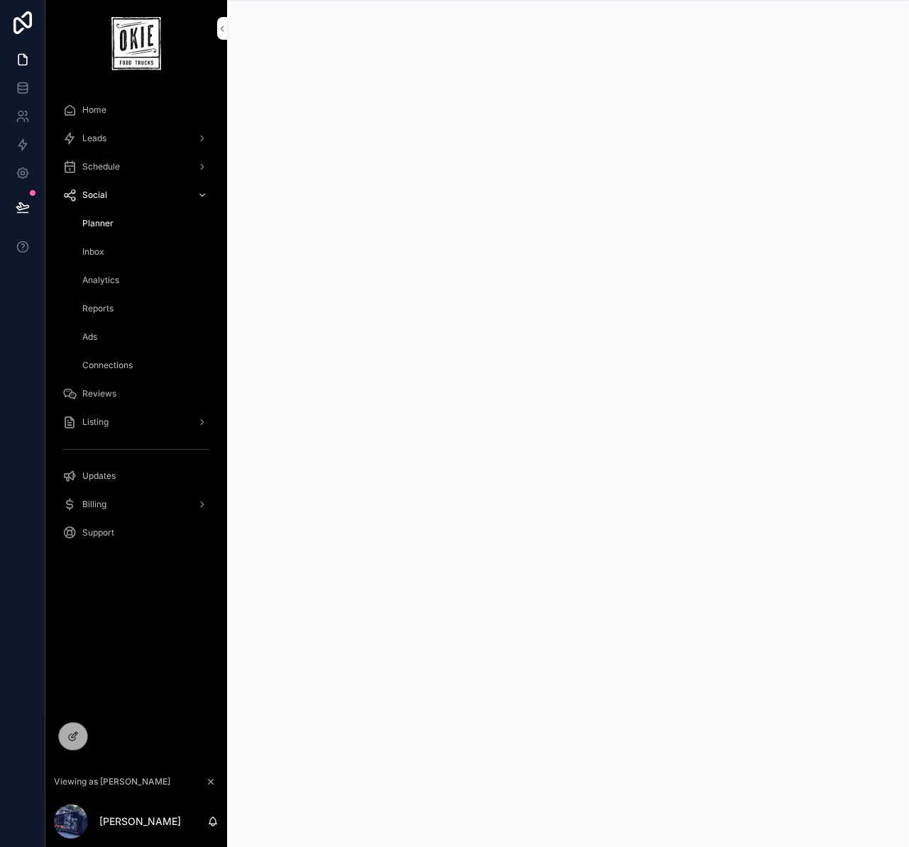
click at [100, 165] on span "Schedule" at bounding box center [101, 166] width 38 height 11
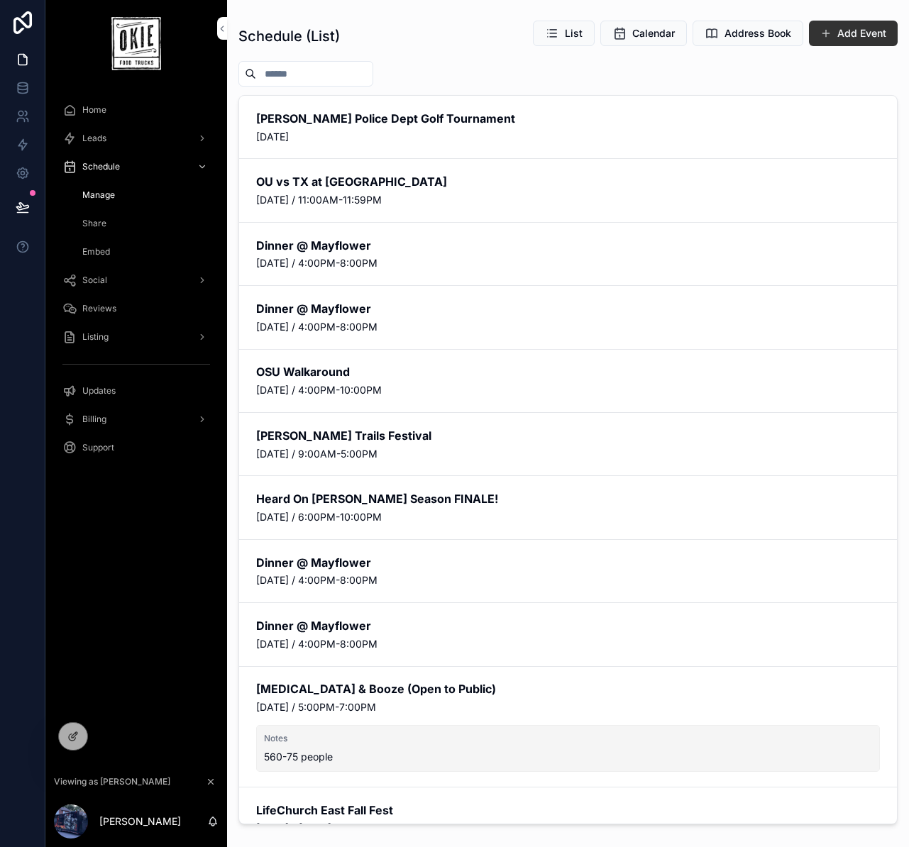
click at [102, 137] on span "Leads" at bounding box center [94, 138] width 24 height 11
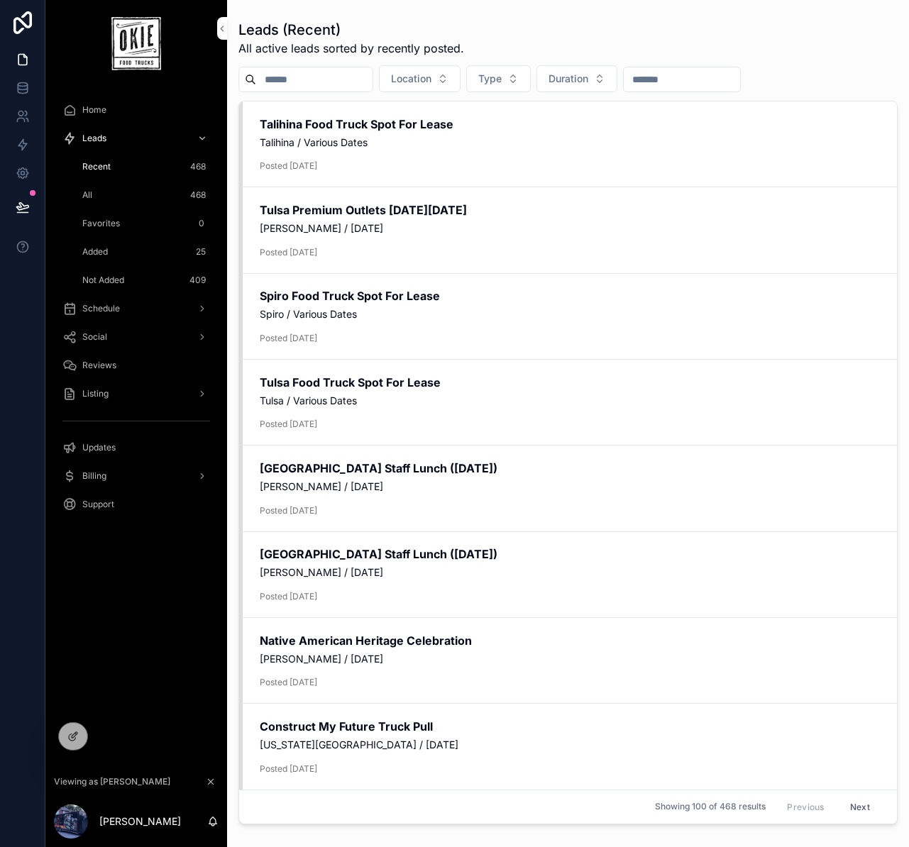
click at [155, 328] on div "Social" at bounding box center [136, 337] width 148 height 23
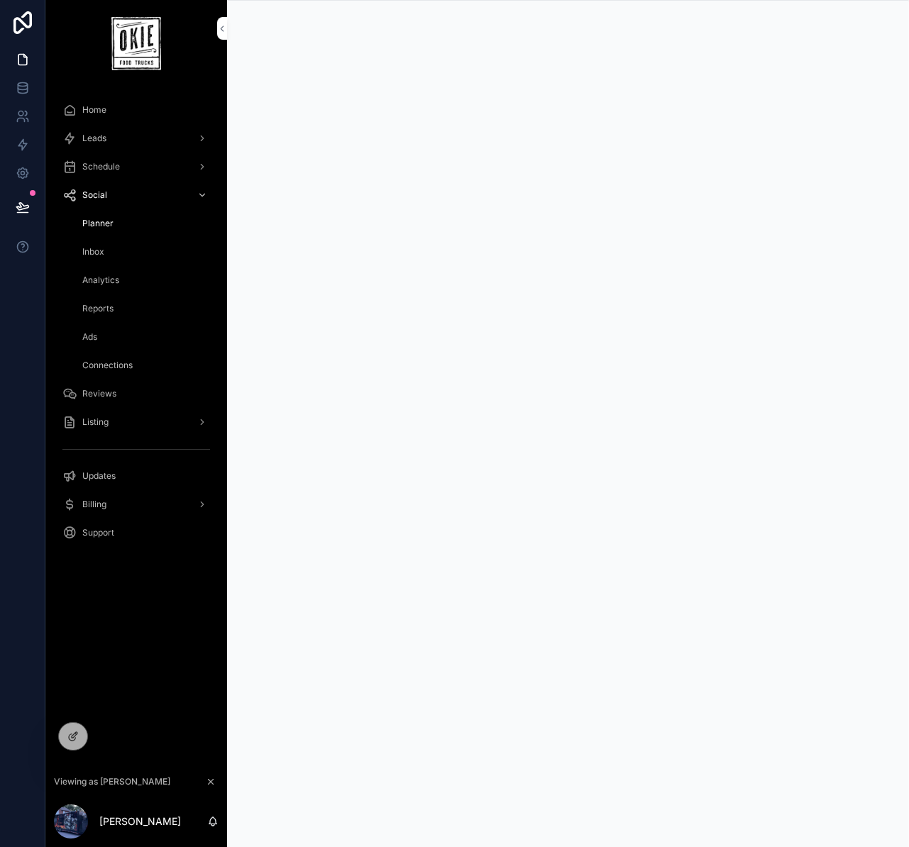
click at [133, 361] on span "Connections" at bounding box center [107, 365] width 50 height 11
click at [97, 315] on div "Reports" at bounding box center [144, 308] width 131 height 23
click at [86, 256] on span "Inbox" at bounding box center [93, 251] width 22 height 11
click at [104, 388] on span "Reviews" at bounding box center [99, 393] width 34 height 11
click at [126, 194] on div "Social" at bounding box center [136, 195] width 148 height 23
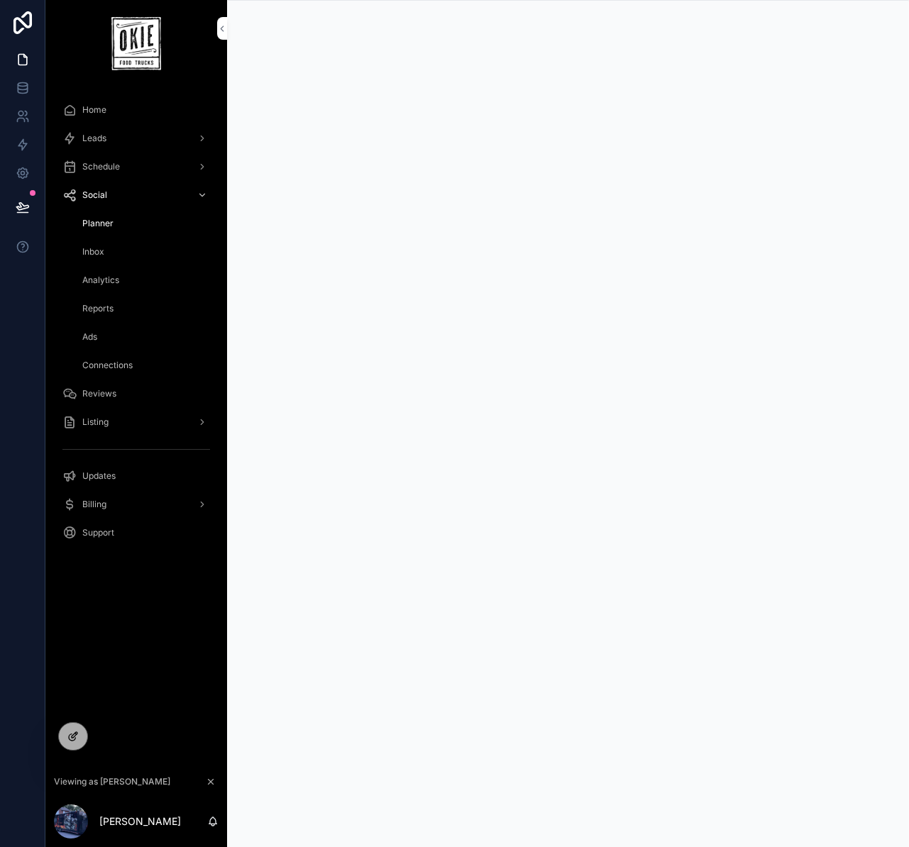
click at [67, 741] on div at bounding box center [73, 736] width 28 height 27
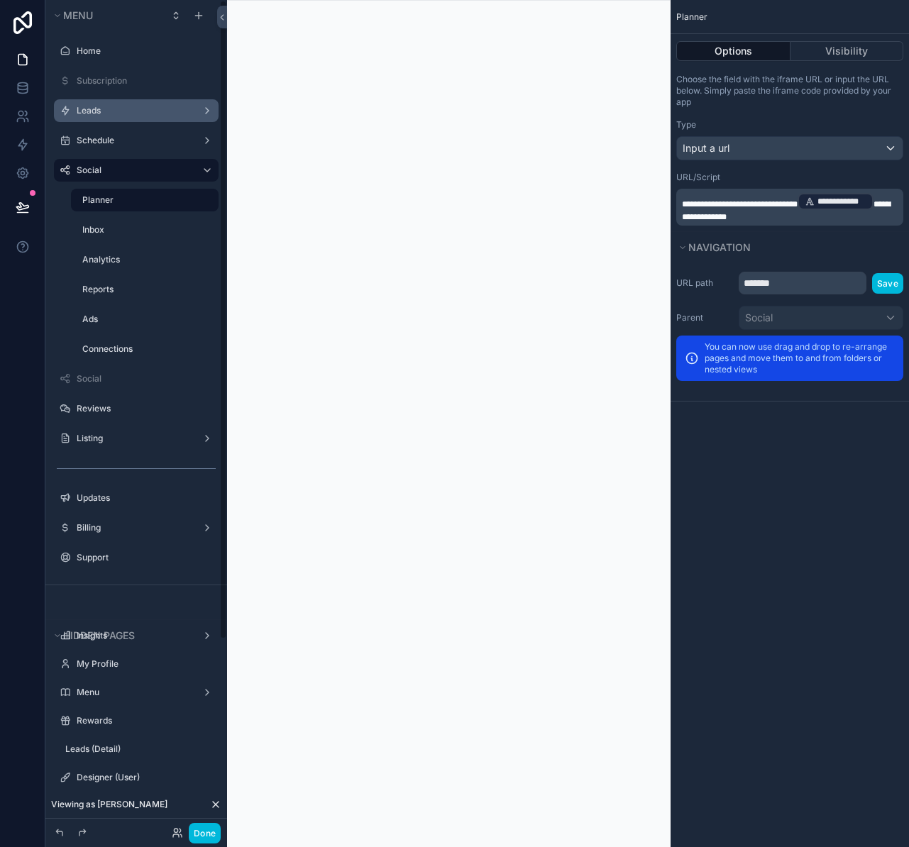
click at [122, 111] on label "Leads" at bounding box center [134, 110] width 114 height 11
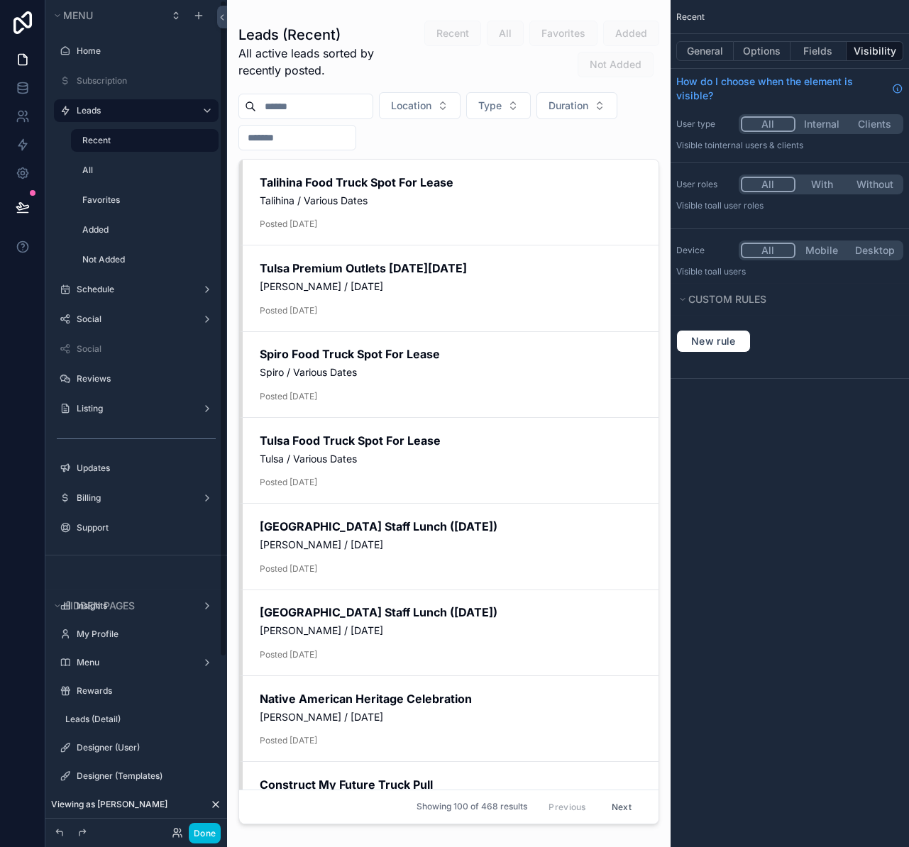
drag, startPoint x: 203, startPoint y: 829, endPoint x: 194, endPoint y: 786, distance: 44.3
click at [203, 829] on button "Done" at bounding box center [205, 833] width 32 height 21
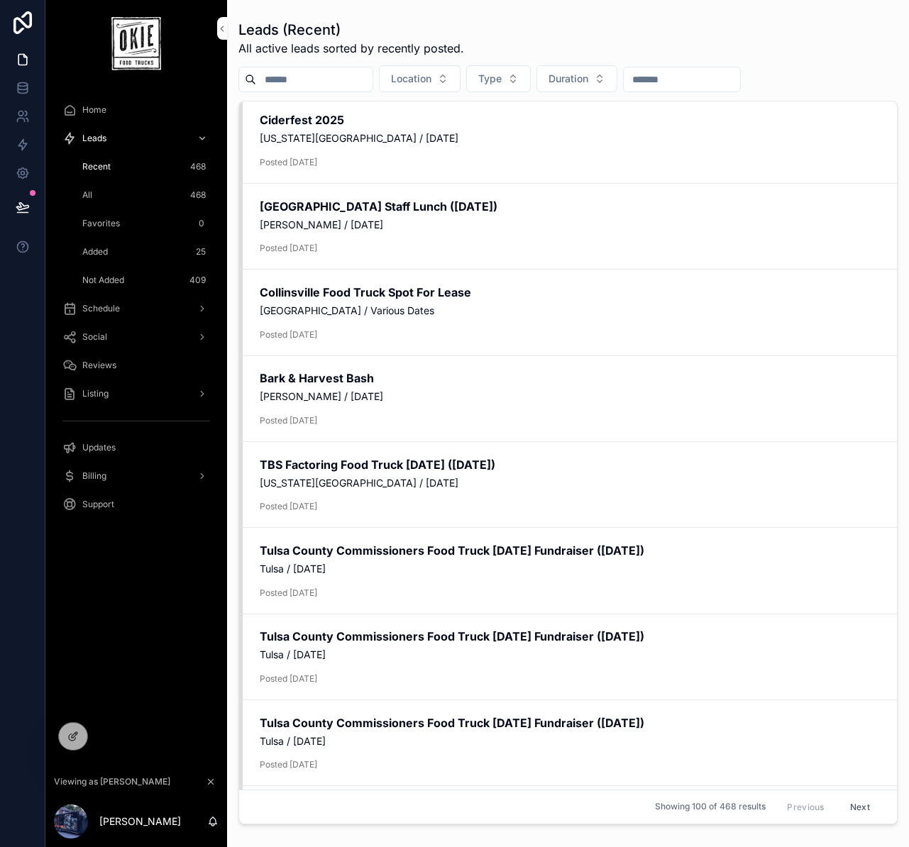
scroll to position [294, 0]
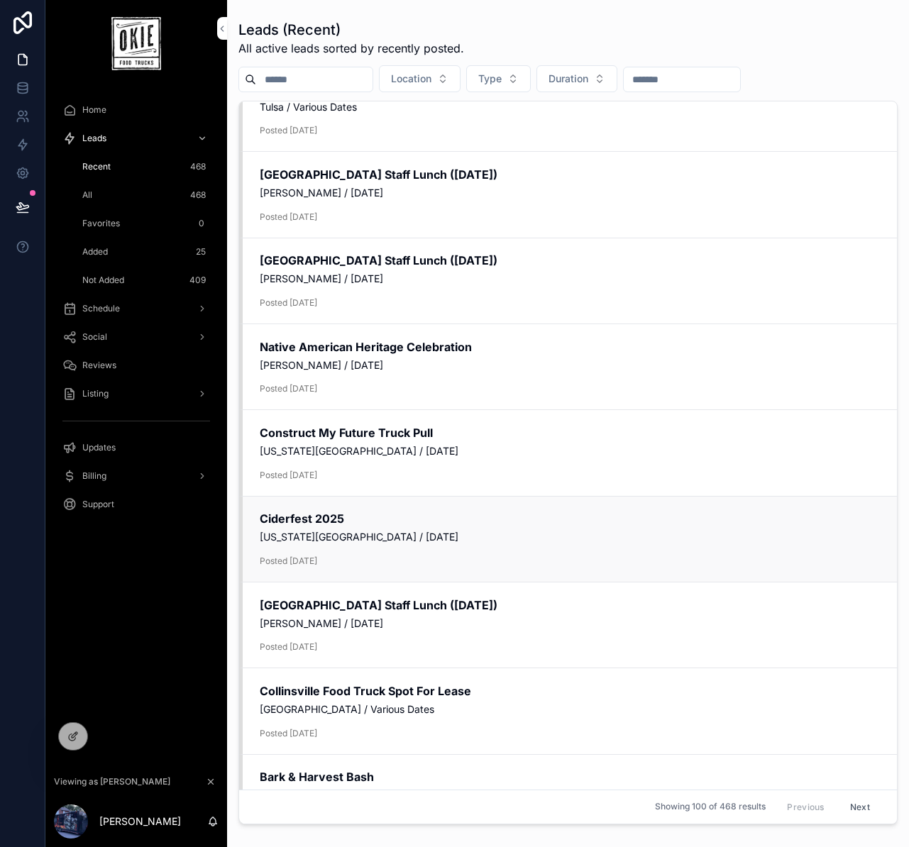
click at [327, 531] on span "[US_STATE][GEOGRAPHIC_DATA] / [DATE]" at bounding box center [570, 537] width 620 height 14
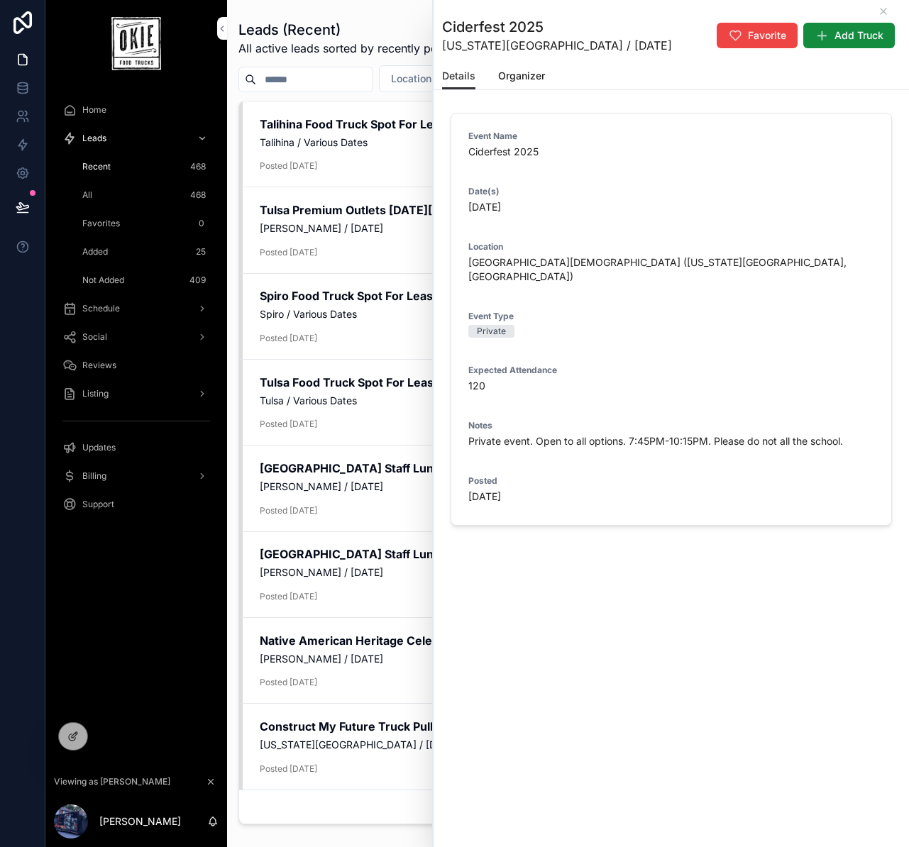
click at [605, 77] on div "Details Organizer" at bounding box center [671, 75] width 459 height 27
click at [354, 96] on div "Leads (Recent) All active leads sorted by recently posted. Location Type Durati…" at bounding box center [567, 420] width 659 height 819
click at [884, 7] on icon "scrollable content" at bounding box center [883, 11] width 11 height 11
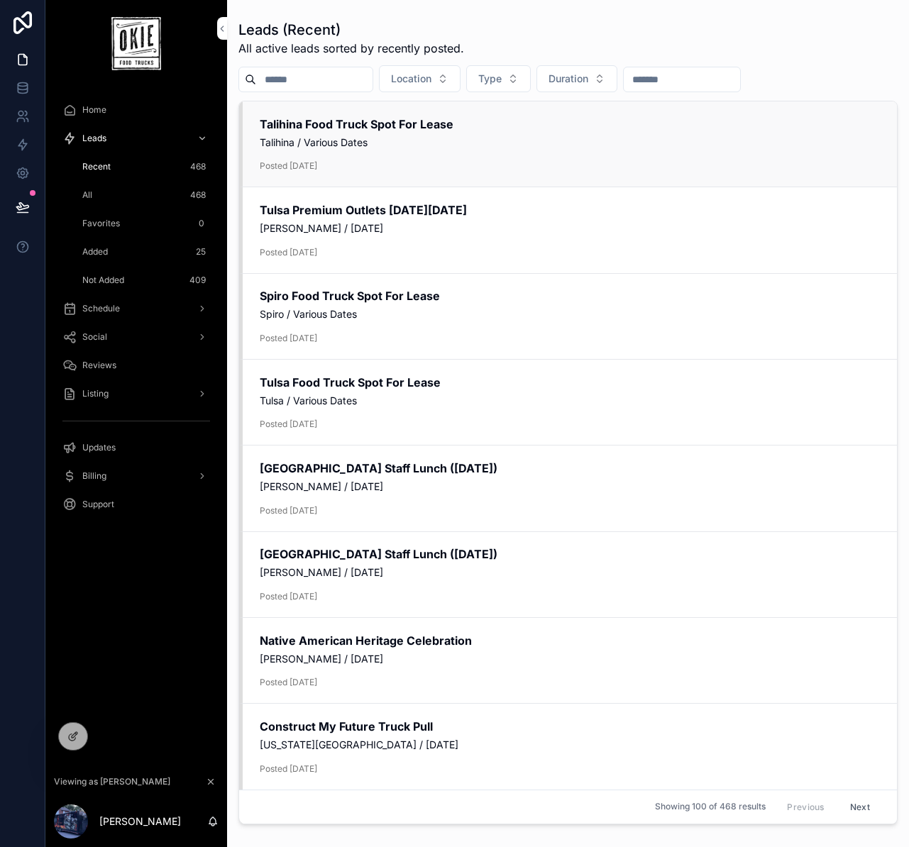
click at [427, 142] on span "Talihina / Various Dates" at bounding box center [570, 143] width 620 height 14
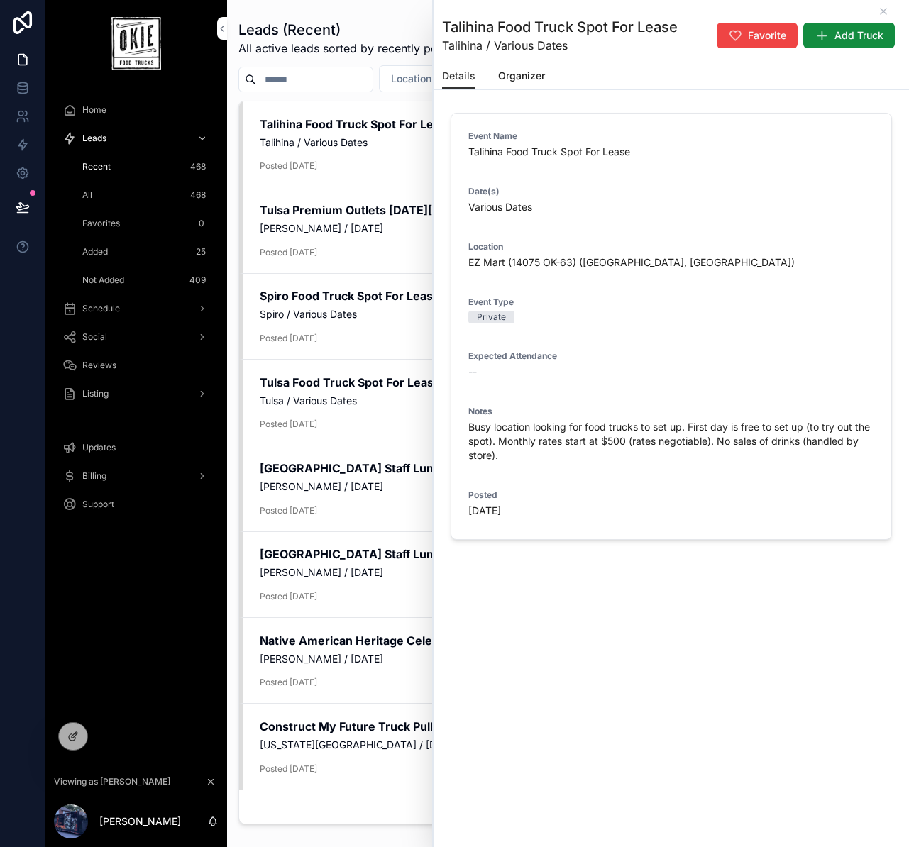
click at [595, 77] on div "Details Organizer" at bounding box center [671, 75] width 459 height 27
click at [686, 234] on form "Event Name Talihina Food Truck Spot For Lease Date(s) Various Dates Location EZ…" at bounding box center [671, 327] width 440 height 426
click at [676, 207] on span "Various Dates" at bounding box center [671, 207] width 406 height 14
click at [887, 13] on icon "scrollable content" at bounding box center [883, 11] width 11 height 11
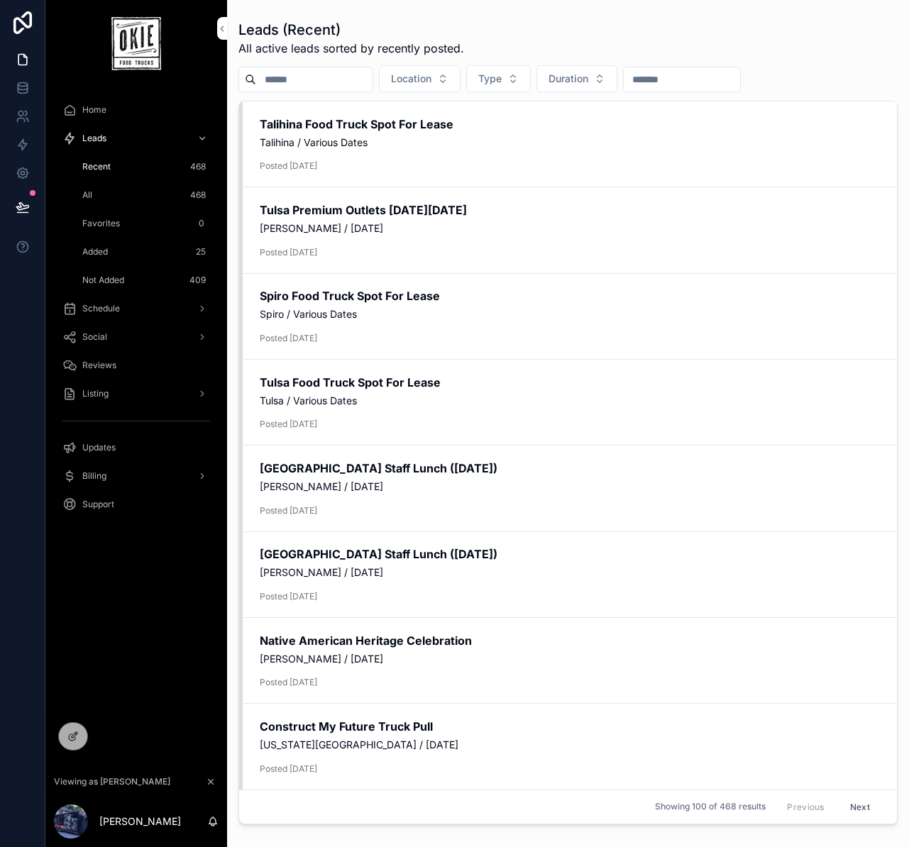
click at [125, 613] on div "Home Leads Recent 468 All 468 Favorites 0 Added 25 Not Added 409 Schedule Socia…" at bounding box center [136, 427] width 182 height 681
click at [121, 611] on div "Home Leads Recent 468 All 468 Favorites 0 Added 25 Not Added 409 Schedule Socia…" at bounding box center [136, 427] width 182 height 681
click at [133, 705] on div "Home Leads Recent 468 All 468 Favorites 0 Added 25 Not Added 409 Schedule Socia…" at bounding box center [136, 427] width 182 height 681
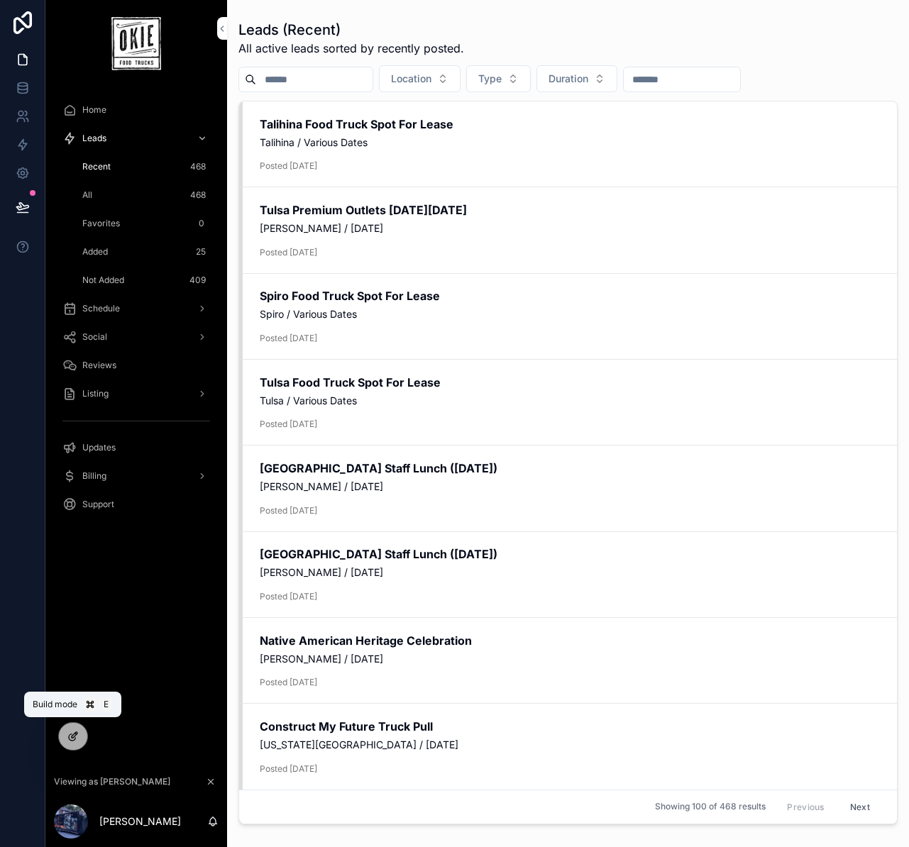
click at [75, 739] on icon at bounding box center [72, 738] width 6 height 6
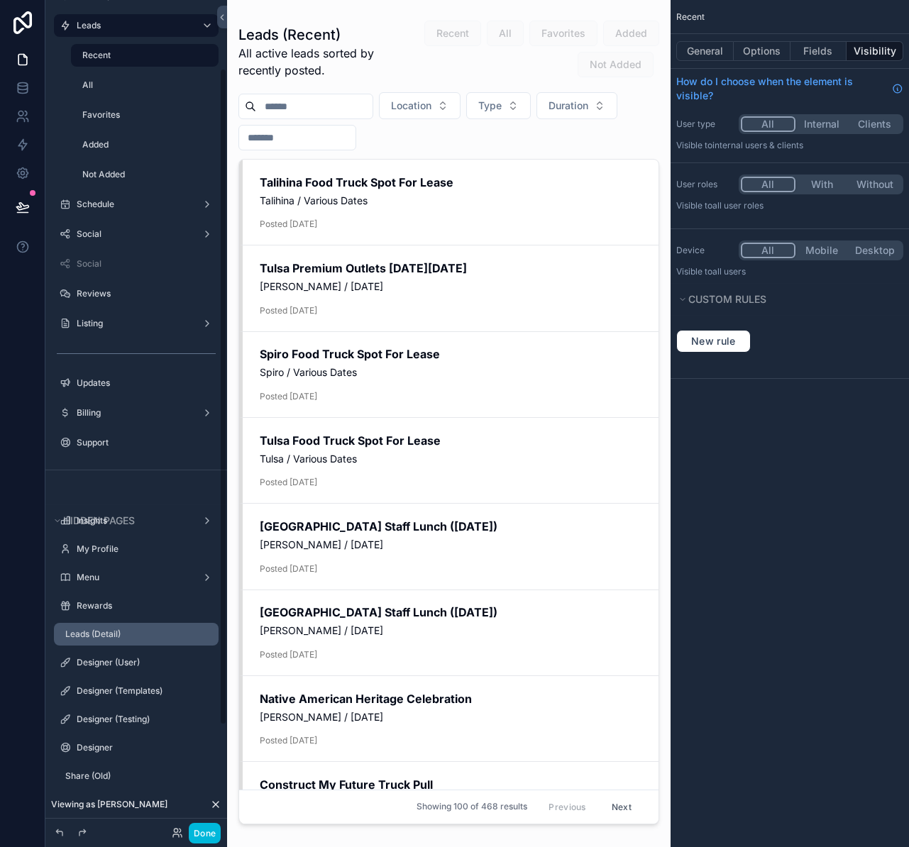
scroll to position [218, 0]
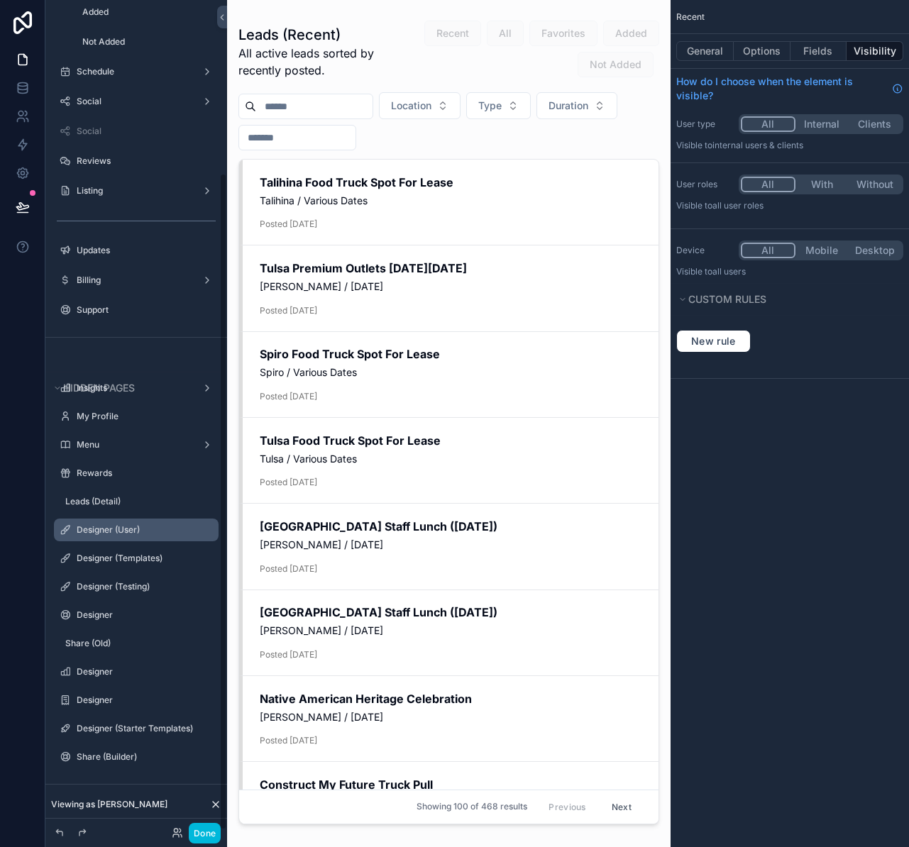
click at [153, 532] on label "Designer (User)" at bounding box center [143, 530] width 133 height 11
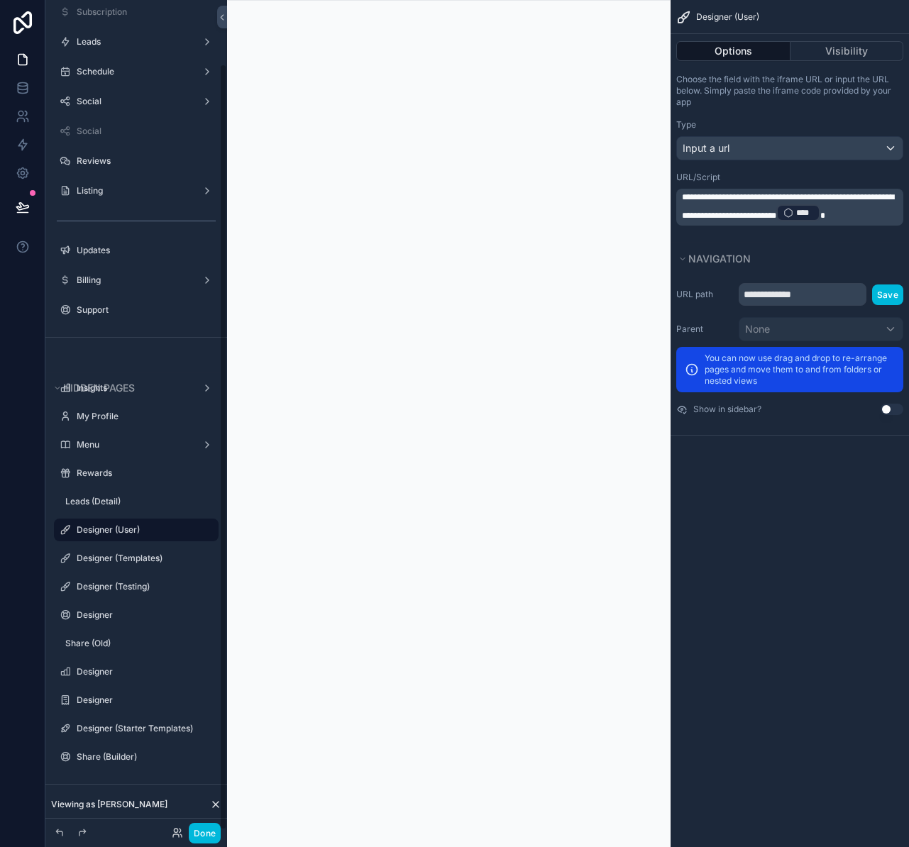
scroll to position [69, 0]
click at [204, 828] on button "Done" at bounding box center [205, 833] width 32 height 21
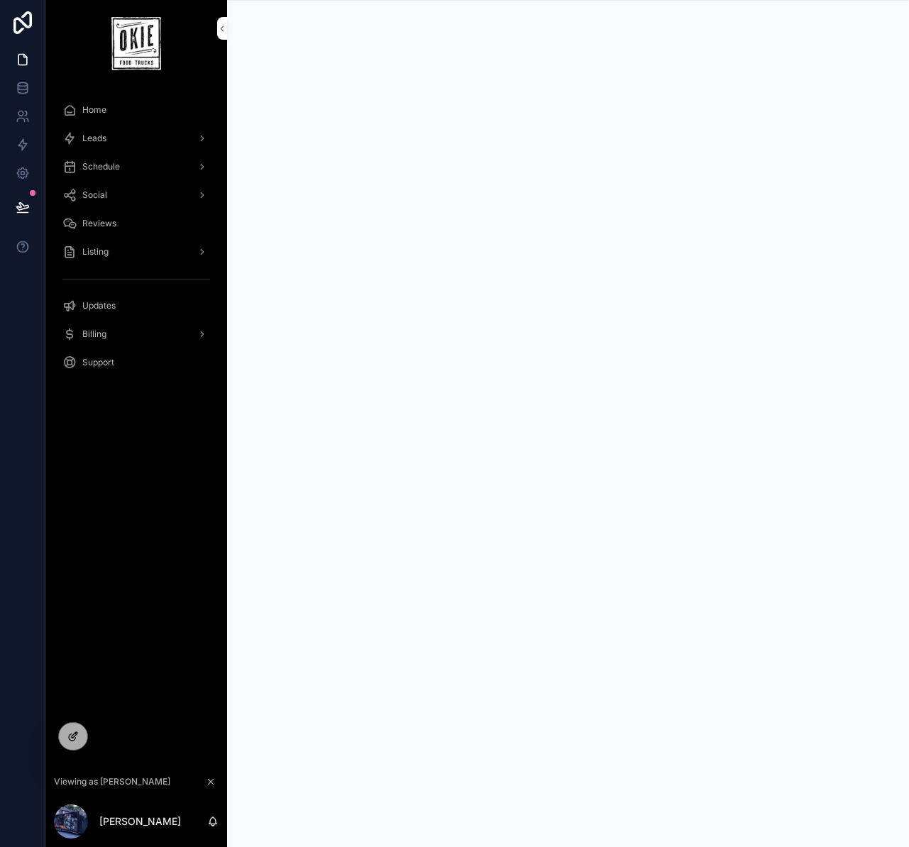
click at [75, 740] on icon at bounding box center [72, 736] width 11 height 11
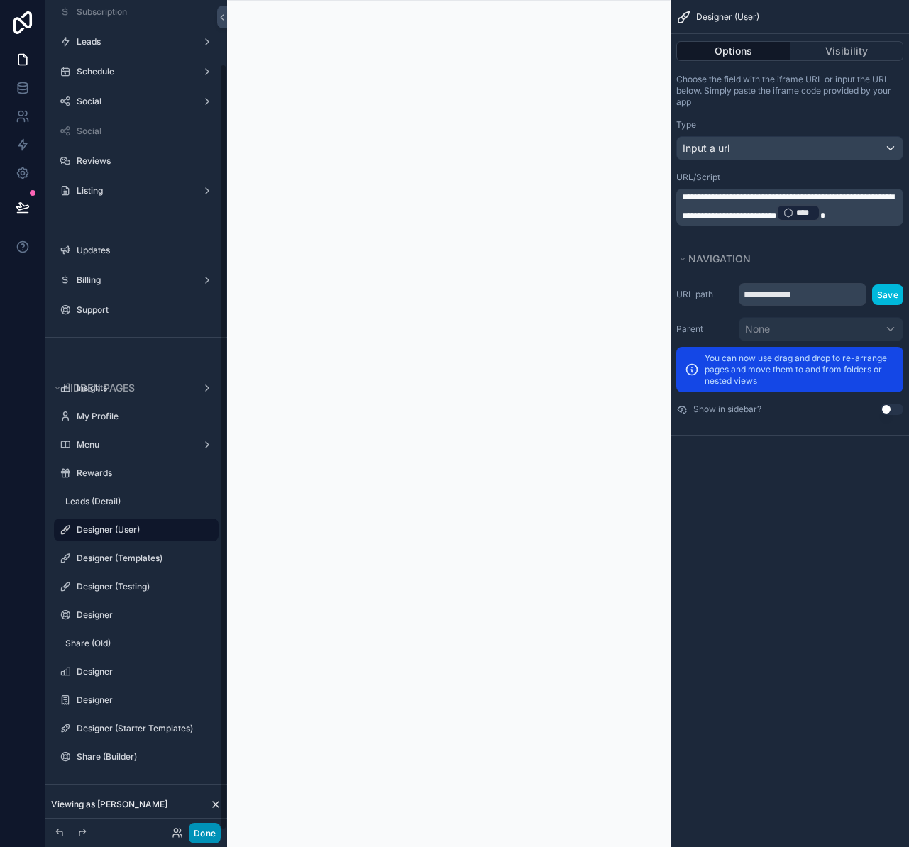
click at [203, 824] on button "Done" at bounding box center [205, 833] width 32 height 21
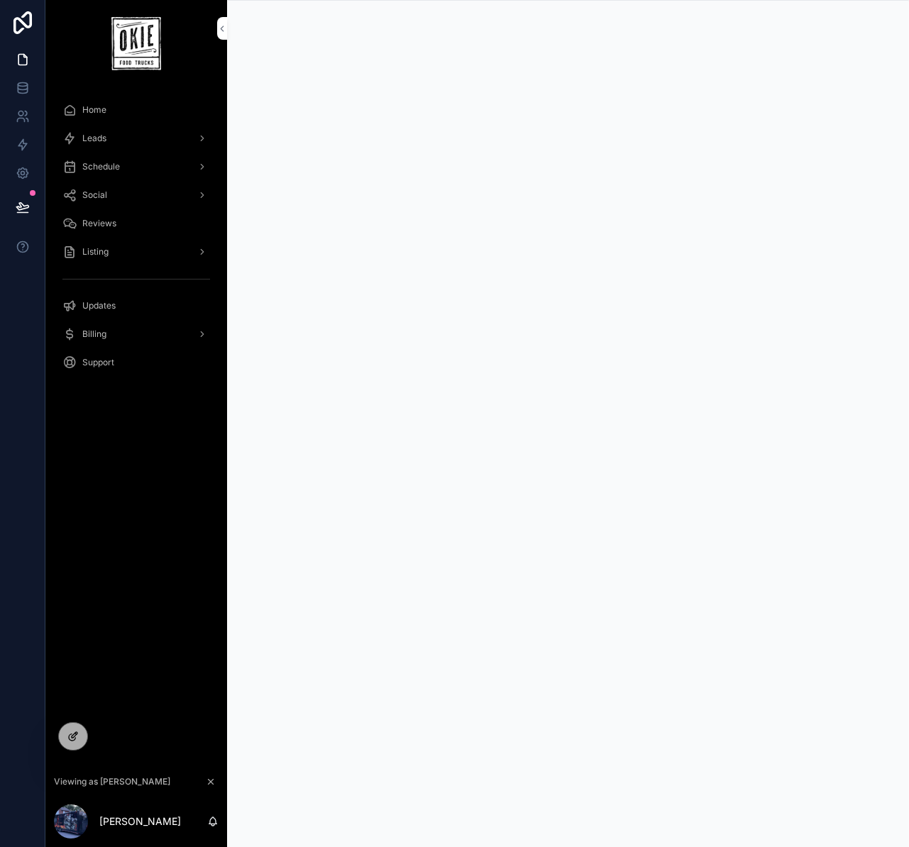
click at [80, 739] on div at bounding box center [73, 736] width 28 height 27
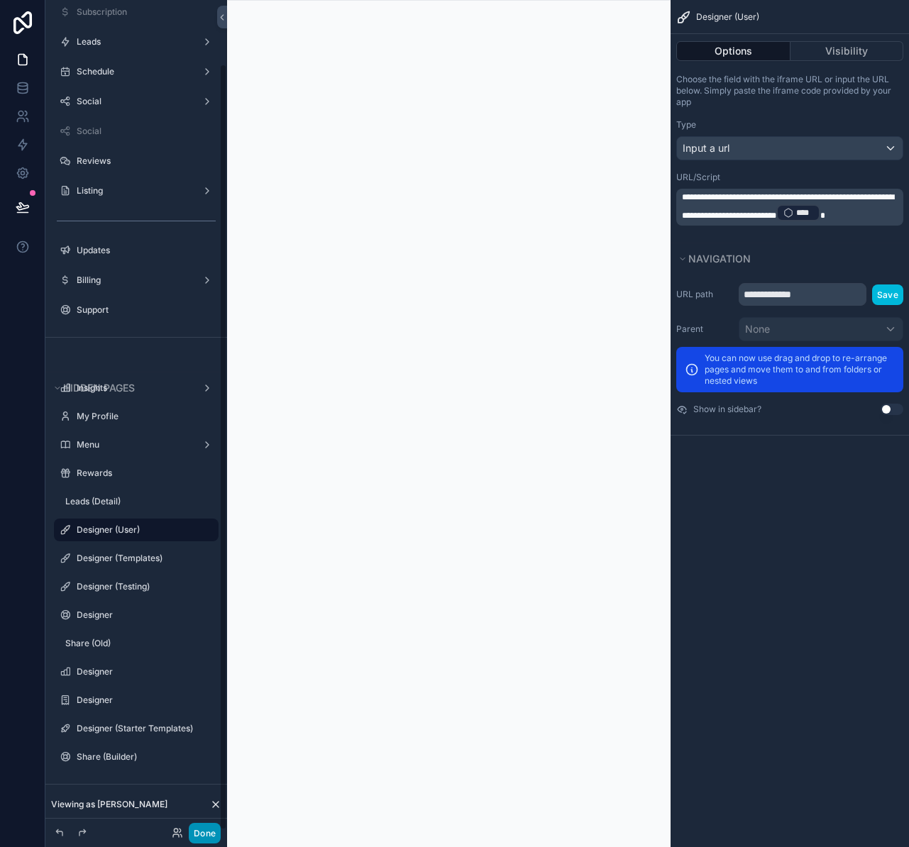
click at [204, 827] on button "Done" at bounding box center [205, 833] width 32 height 21
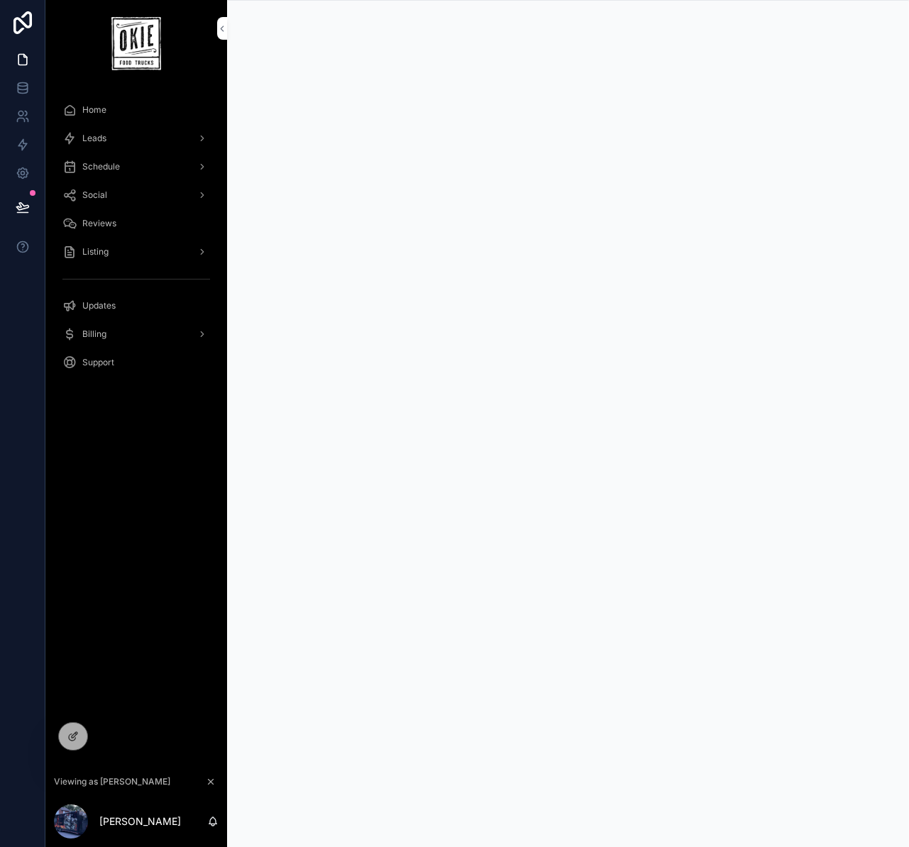
click at [132, 191] on div "Social" at bounding box center [136, 195] width 148 height 23
click at [140, 666] on div "Home Leads Schedule Social Planner Inbox Analytics Reports Ads Connections Revi…" at bounding box center [136, 427] width 182 height 681
